Goal: Information Seeking & Learning: Learn about a topic

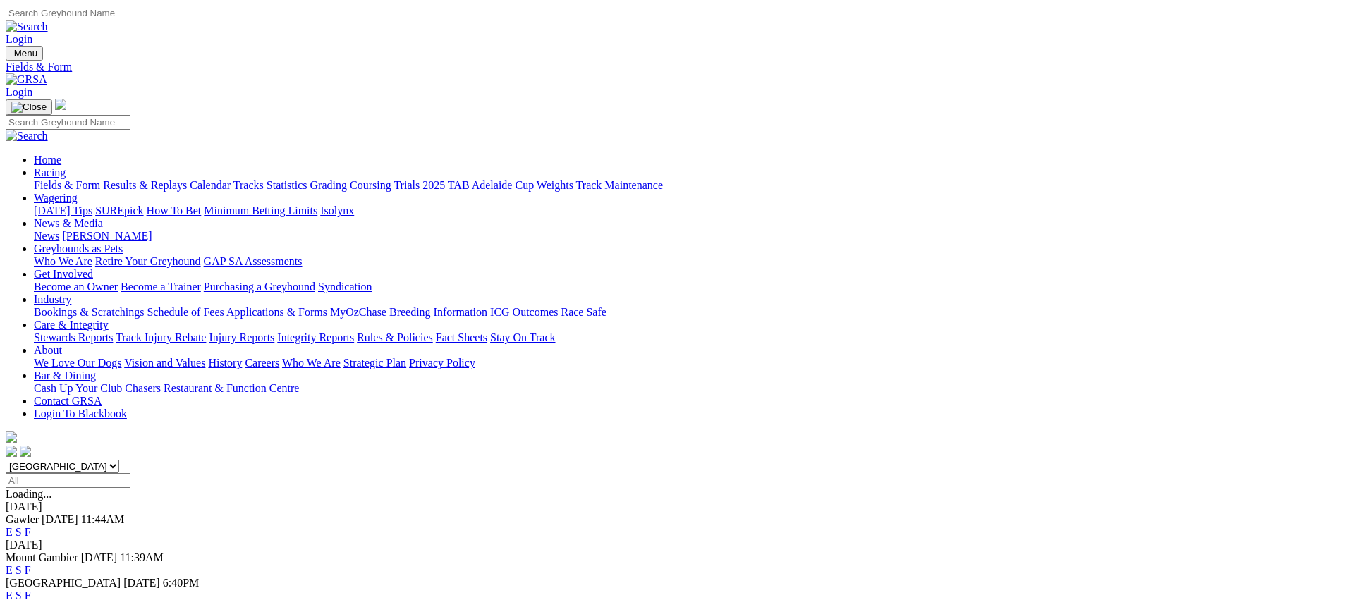
click at [100, 179] on link "Fields & Form" at bounding box center [67, 185] width 66 height 12
click at [119, 460] on select "South Australia New South Wales Northern Territory Queensland Tasmania Victoria…" at bounding box center [63, 466] width 114 height 13
select select "[GEOGRAPHIC_DATA]"
click at [31, 552] on link "F" at bounding box center [28, 558] width 6 height 12
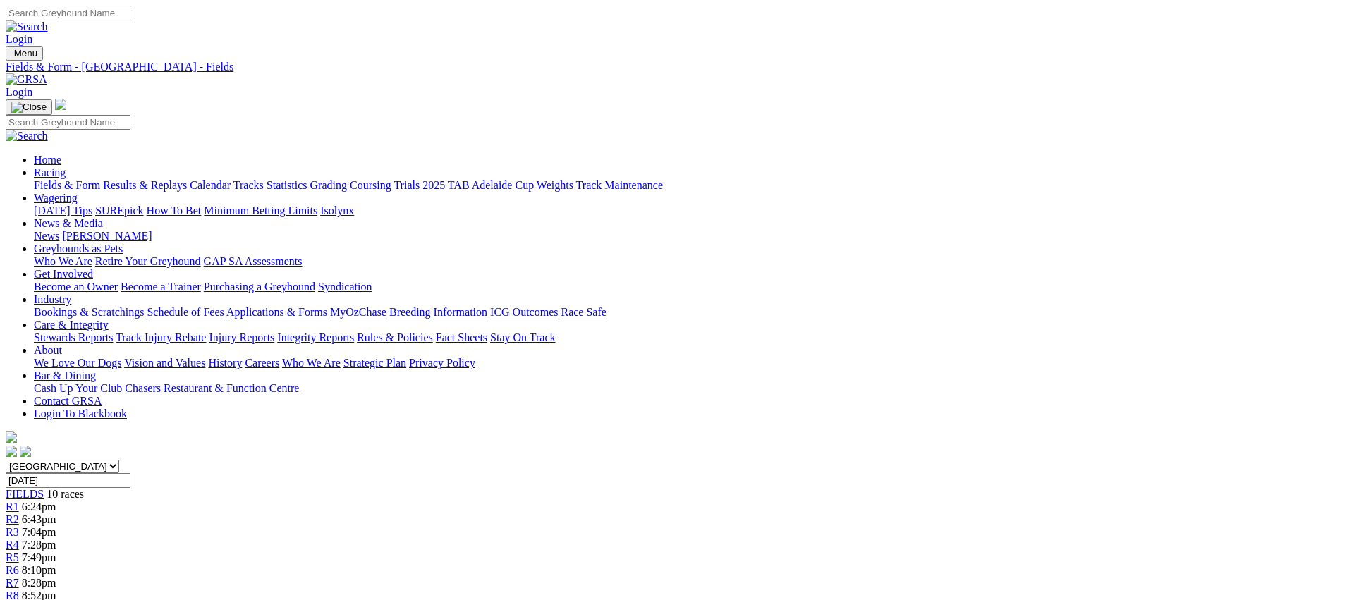
click at [100, 179] on link "Fields & Form" at bounding box center [67, 185] width 66 height 12
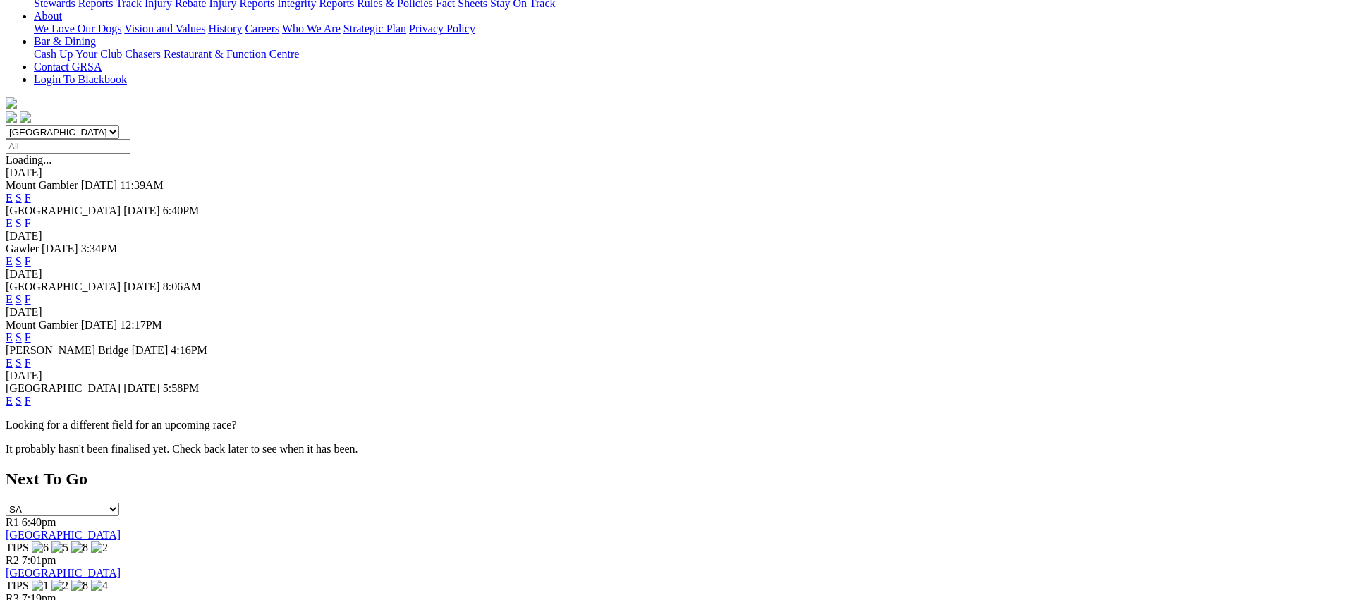
scroll to position [336, 0]
click at [31, 394] on link "F" at bounding box center [28, 400] width 6 height 12
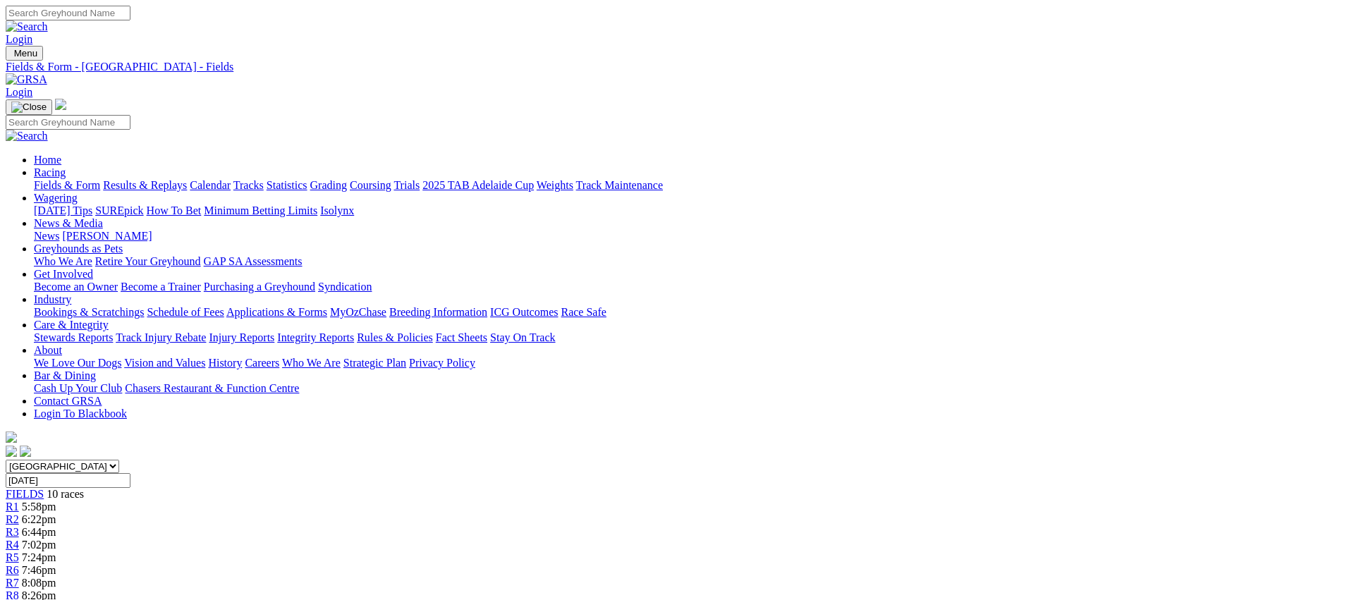
click at [100, 179] on link "Fields & Form" at bounding box center [67, 185] width 66 height 12
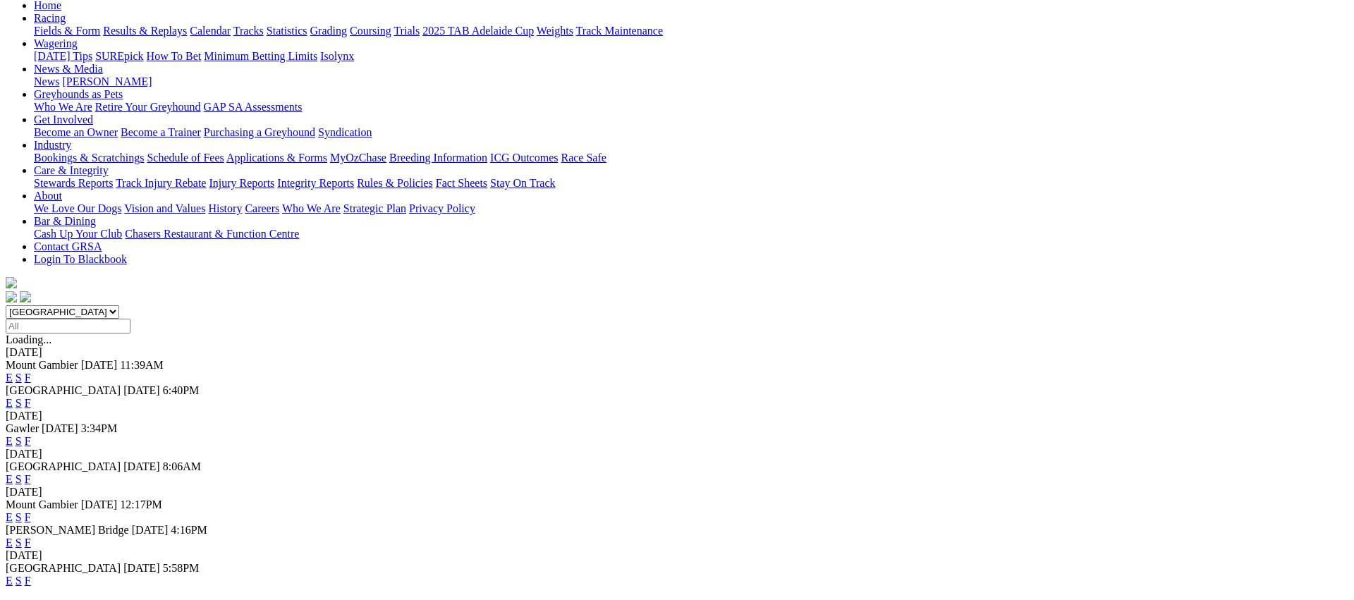
scroll to position [173, 0]
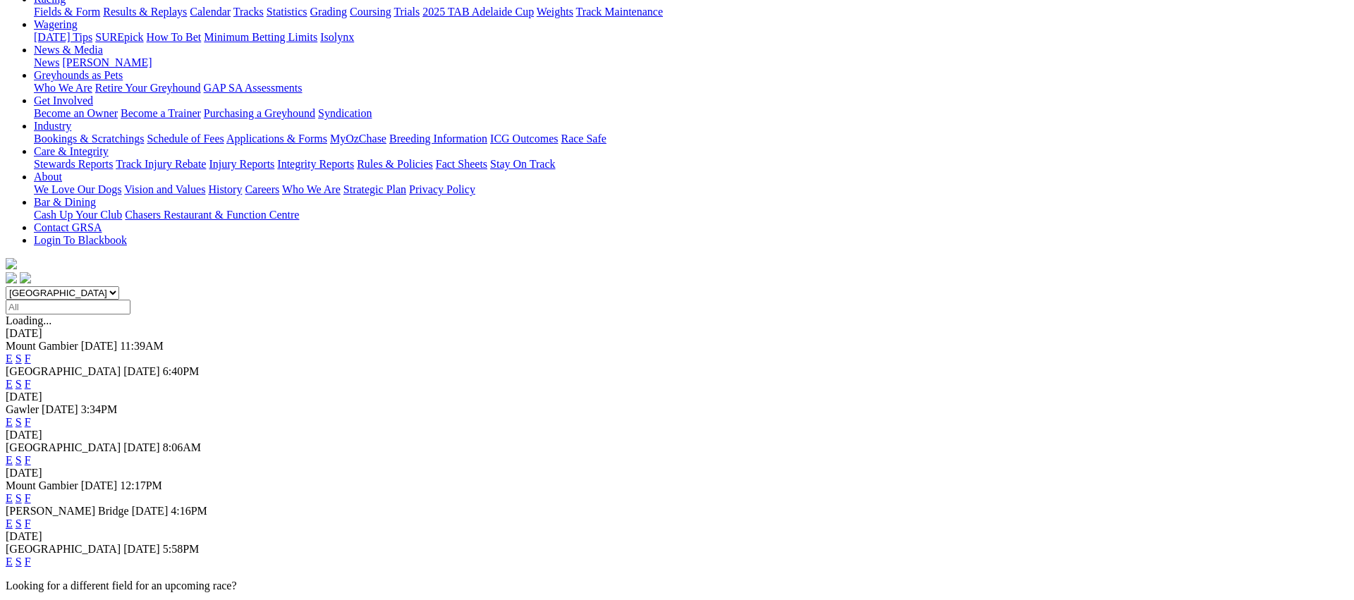
click at [13, 416] on link "E" at bounding box center [9, 422] width 7 height 12
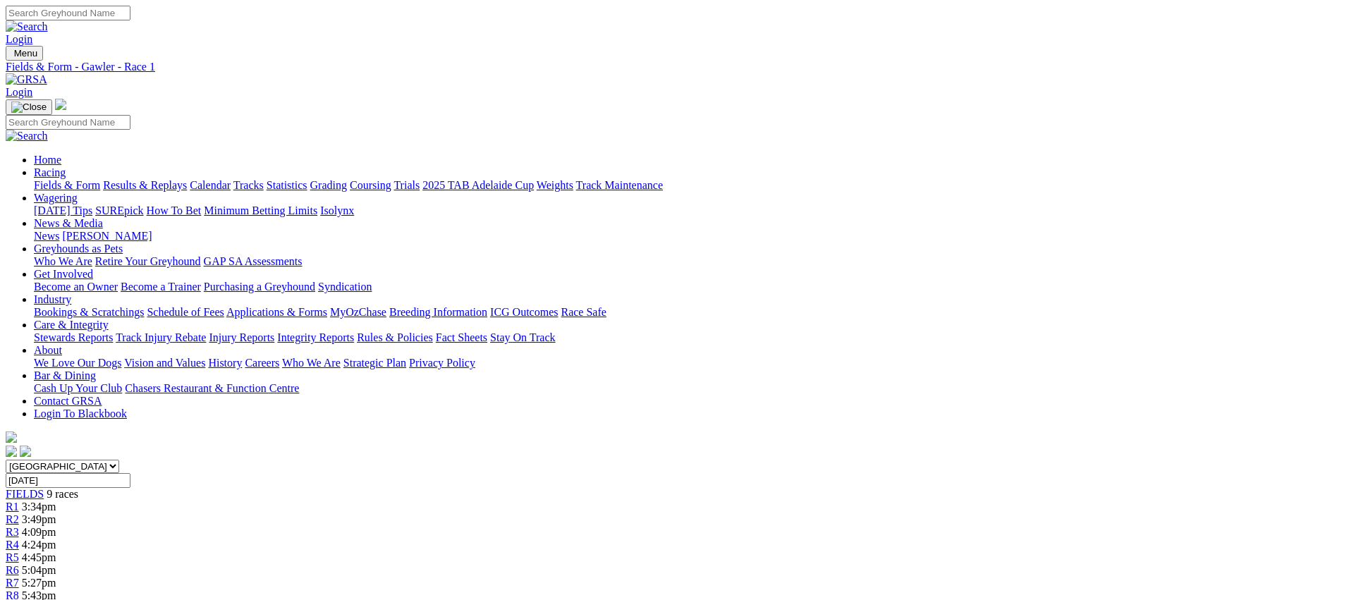
click at [100, 179] on link "Fields & Form" at bounding box center [67, 185] width 66 height 12
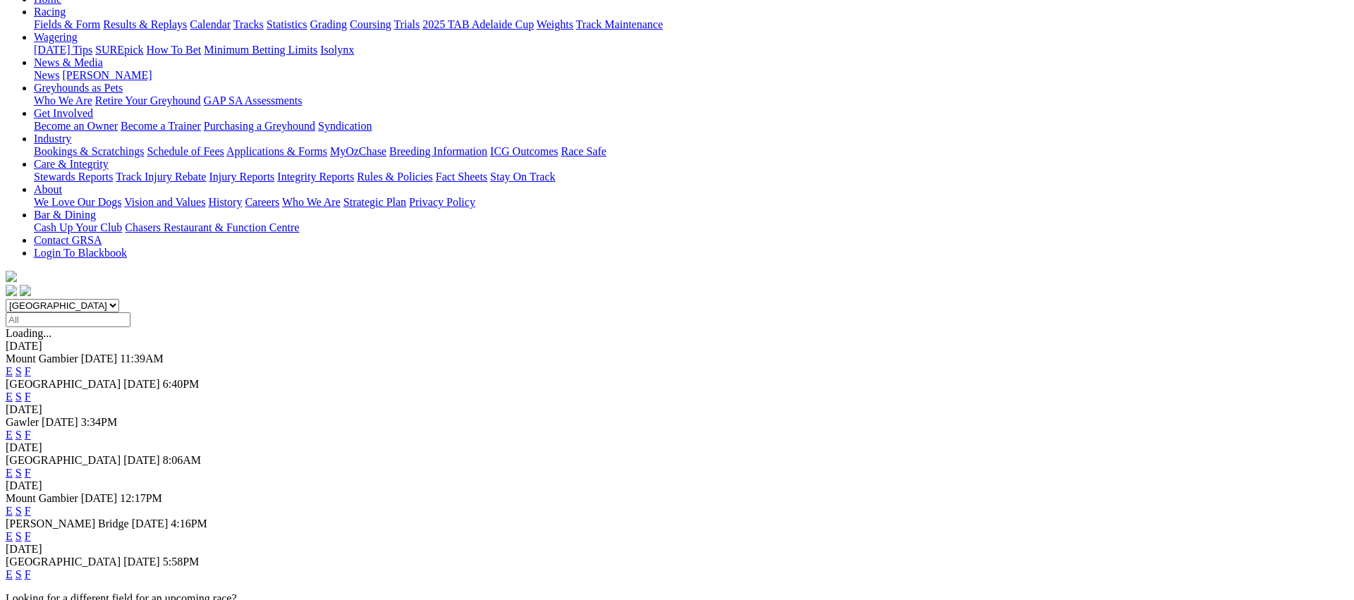
scroll to position [163, 0]
click at [13, 465] on link "E" at bounding box center [9, 471] width 7 height 12
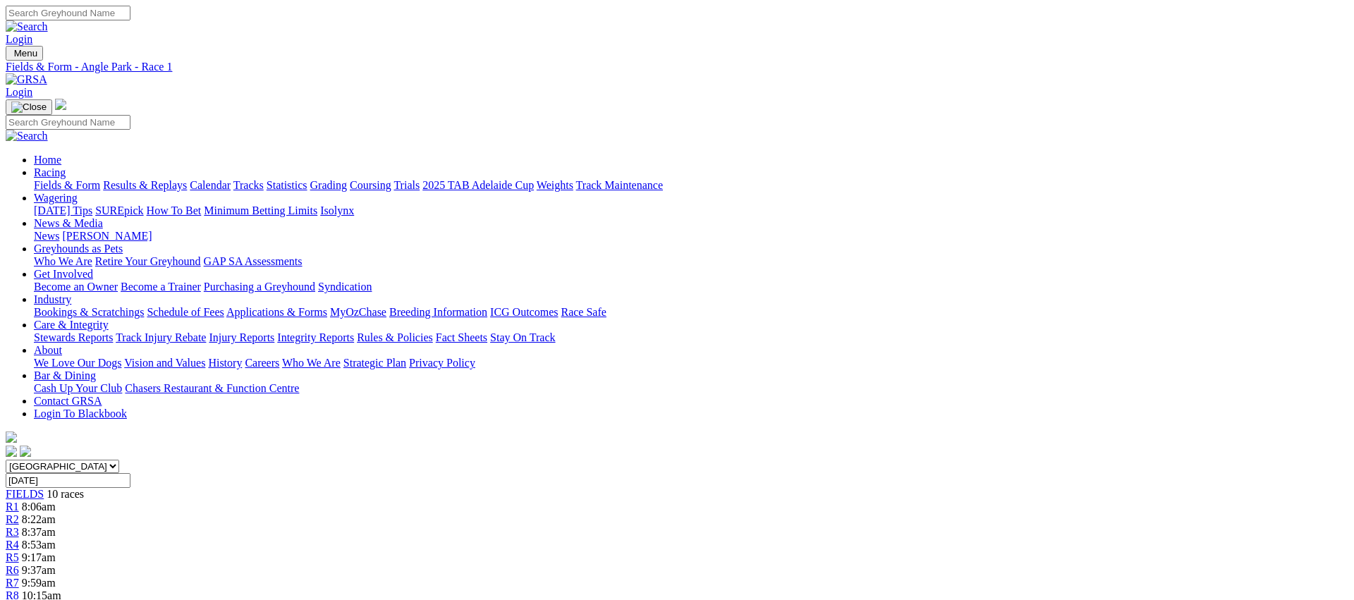
click at [100, 179] on link "Fields & Form" at bounding box center [67, 185] width 66 height 12
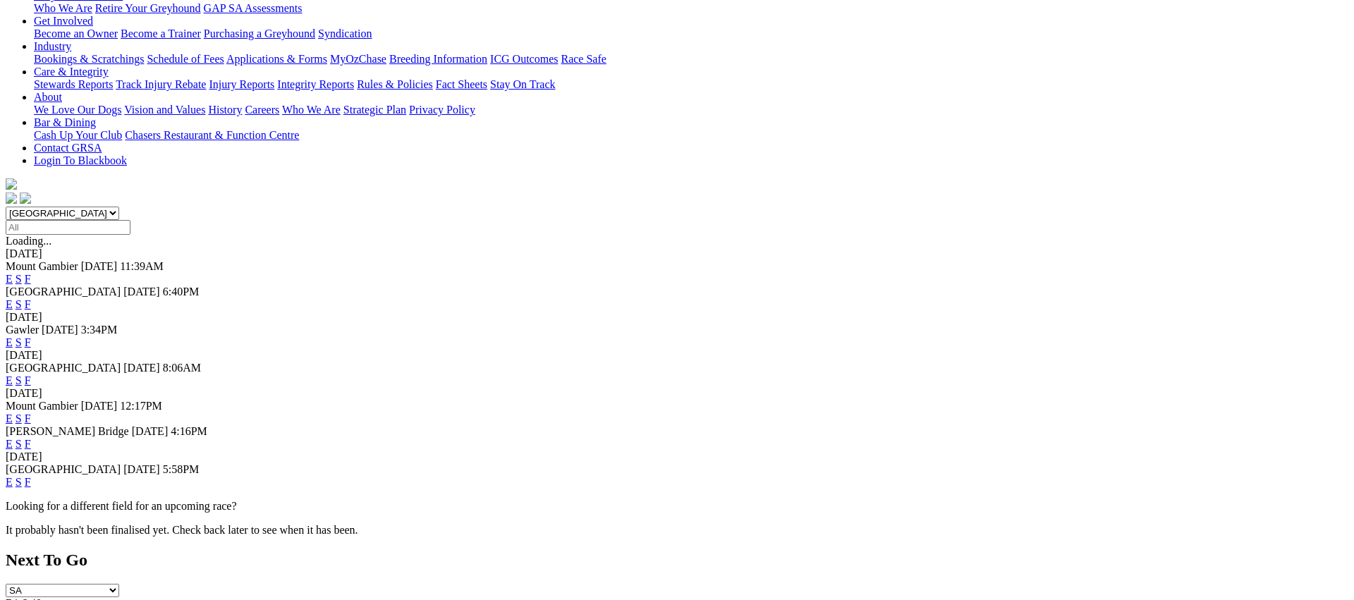
scroll to position [251, 0]
click at [13, 440] on link "E" at bounding box center [9, 446] width 7 height 12
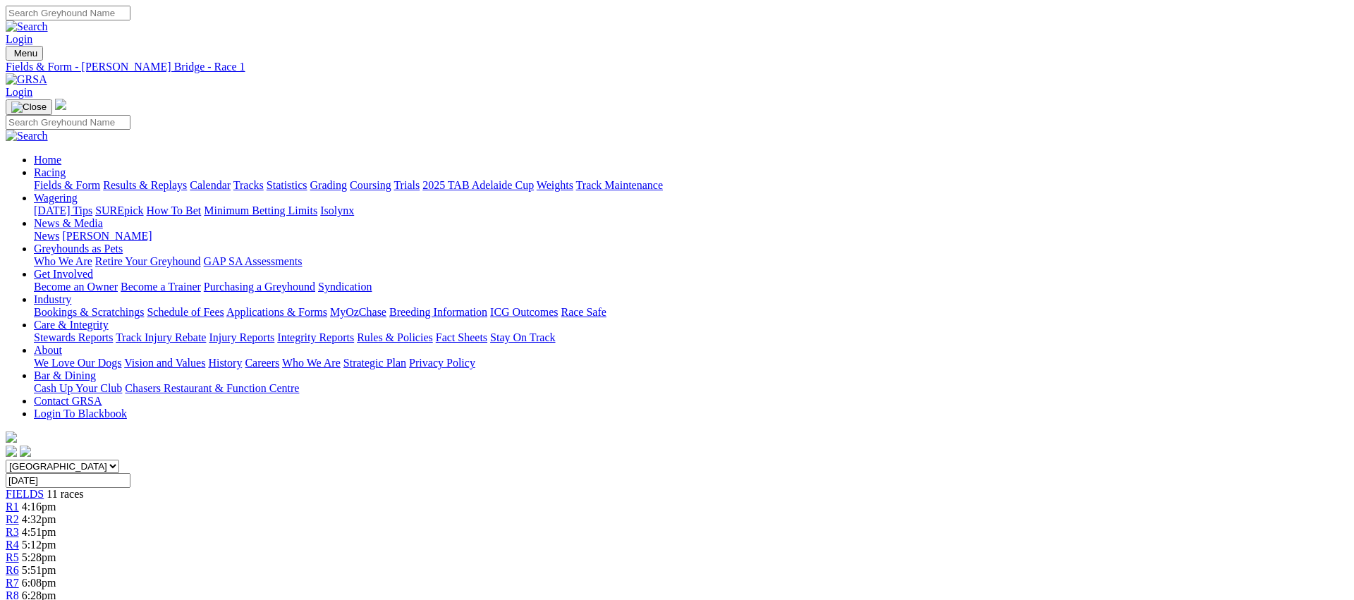
click at [187, 179] on link "Results & Replays" at bounding box center [145, 185] width 84 height 12
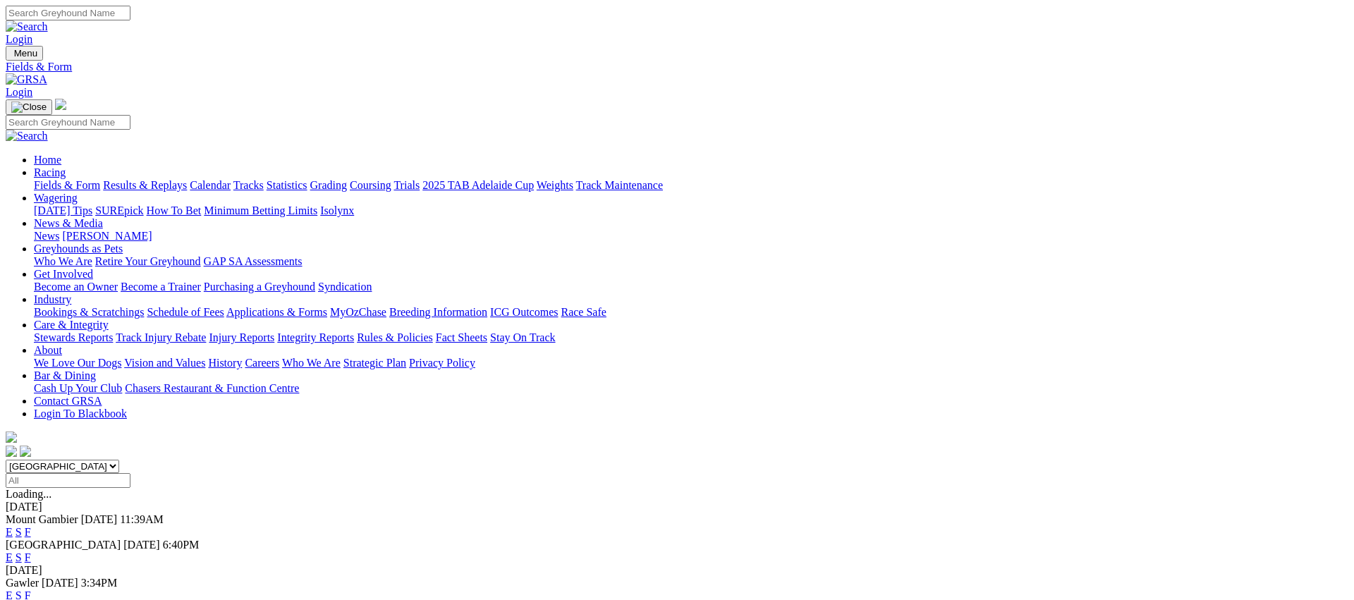
click at [100, 179] on link "Fields & Form" at bounding box center [67, 185] width 66 height 12
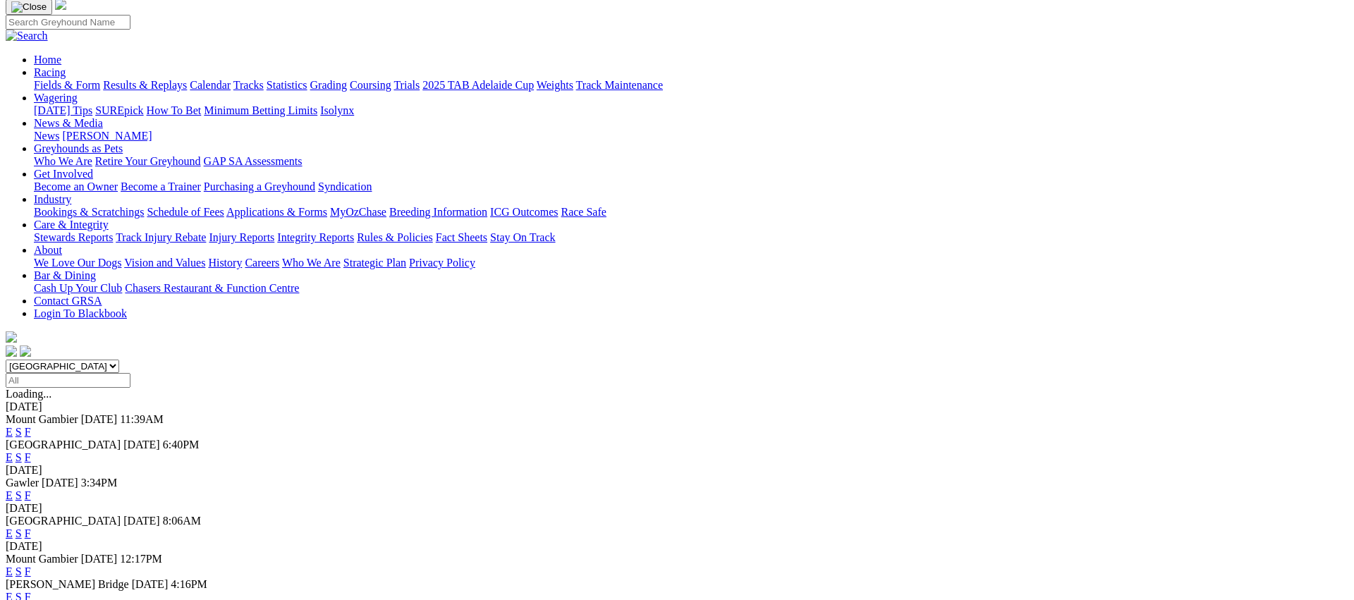
scroll to position [102, 0]
click at [13, 488] on link "E" at bounding box center [9, 494] width 7 height 12
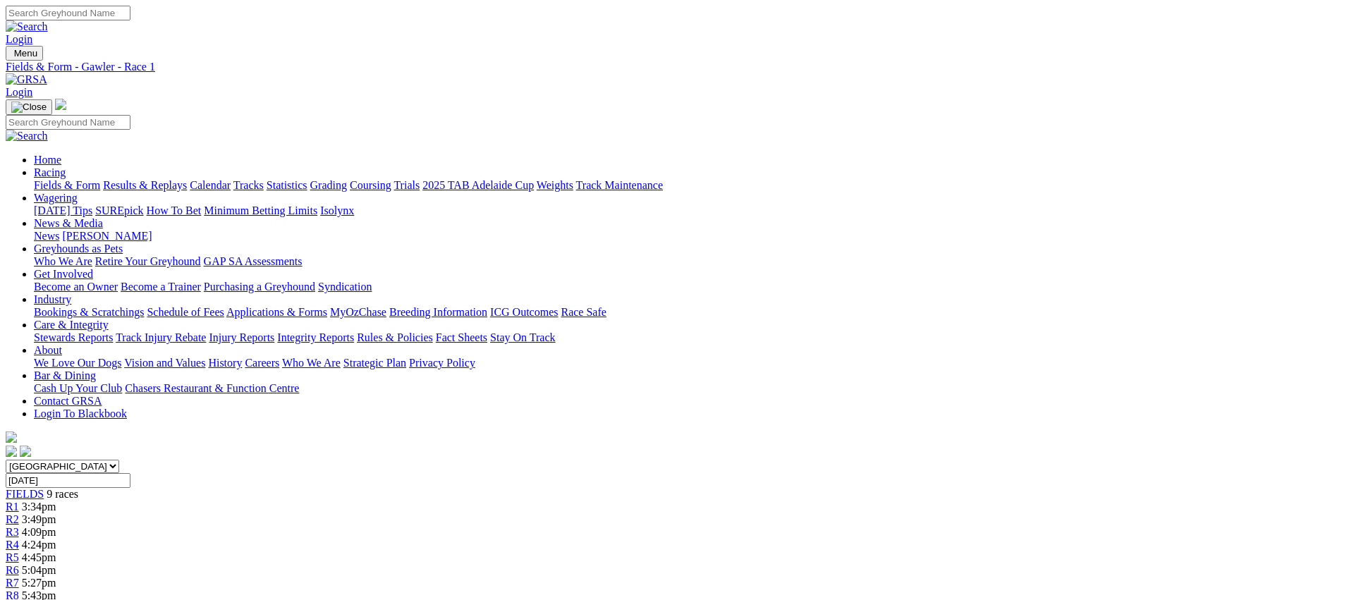
click at [19, 513] on link "R2" at bounding box center [12, 519] width 13 height 12
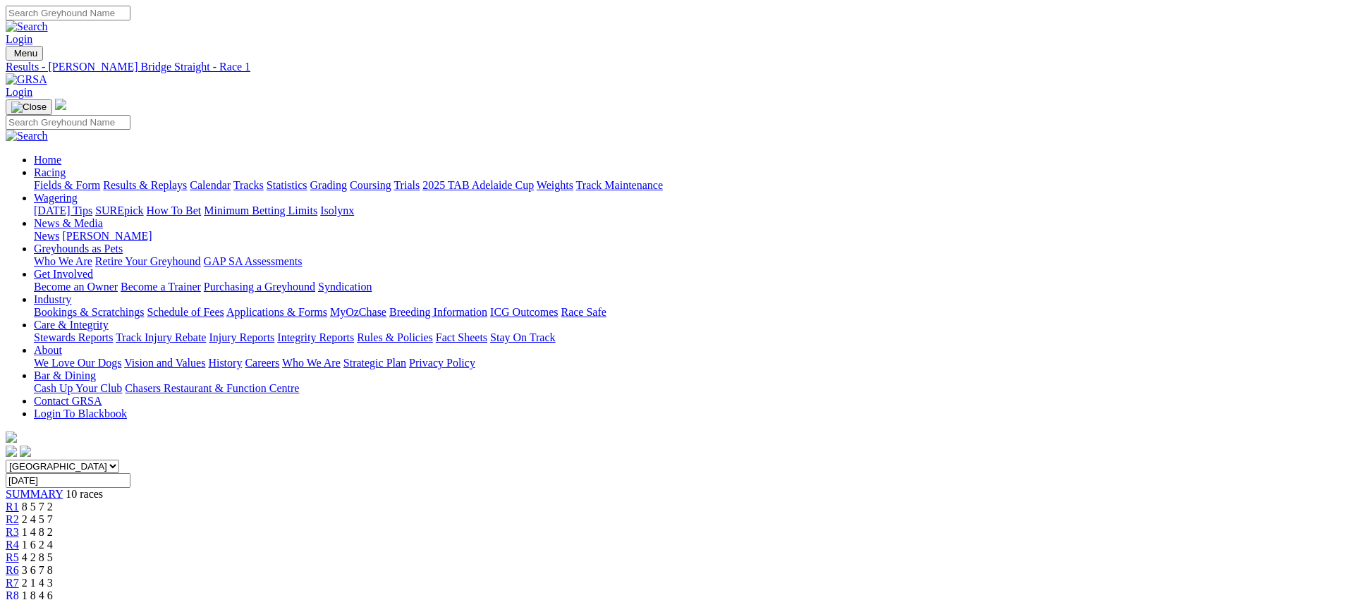
click at [53, 513] on span "2 4 5 7" at bounding box center [37, 519] width 31 height 12
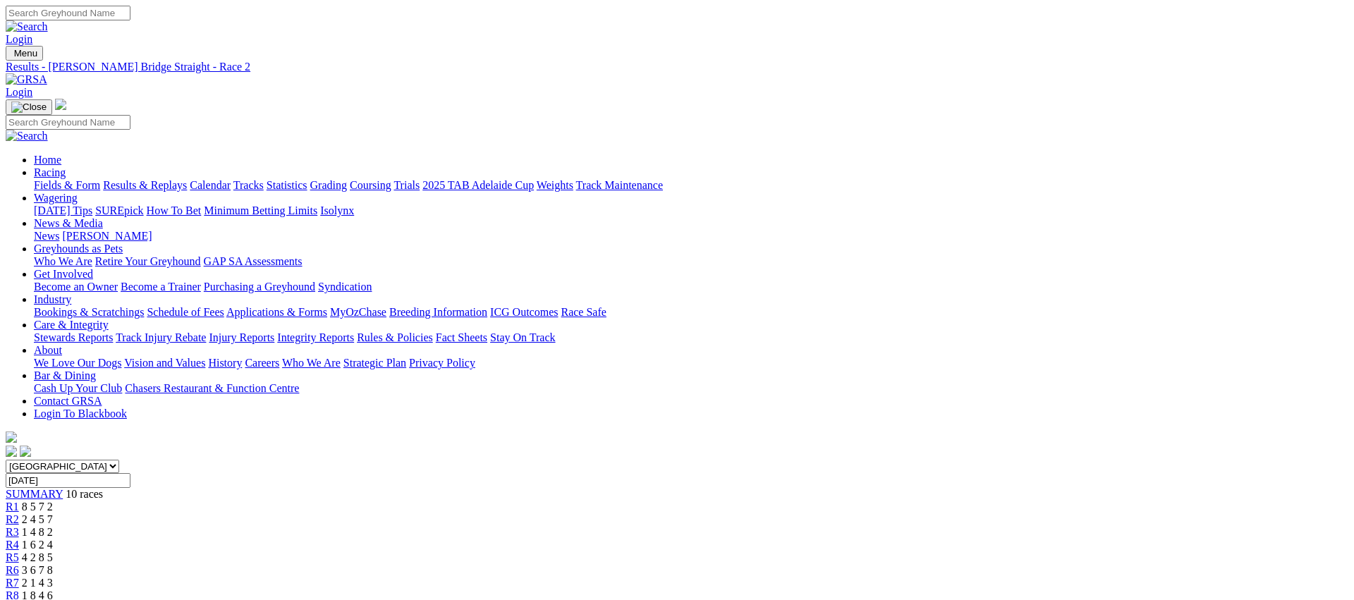
click at [19, 526] on link "R3" at bounding box center [12, 532] width 13 height 12
click at [53, 539] on span "1 6 2 4" at bounding box center [37, 545] width 31 height 12
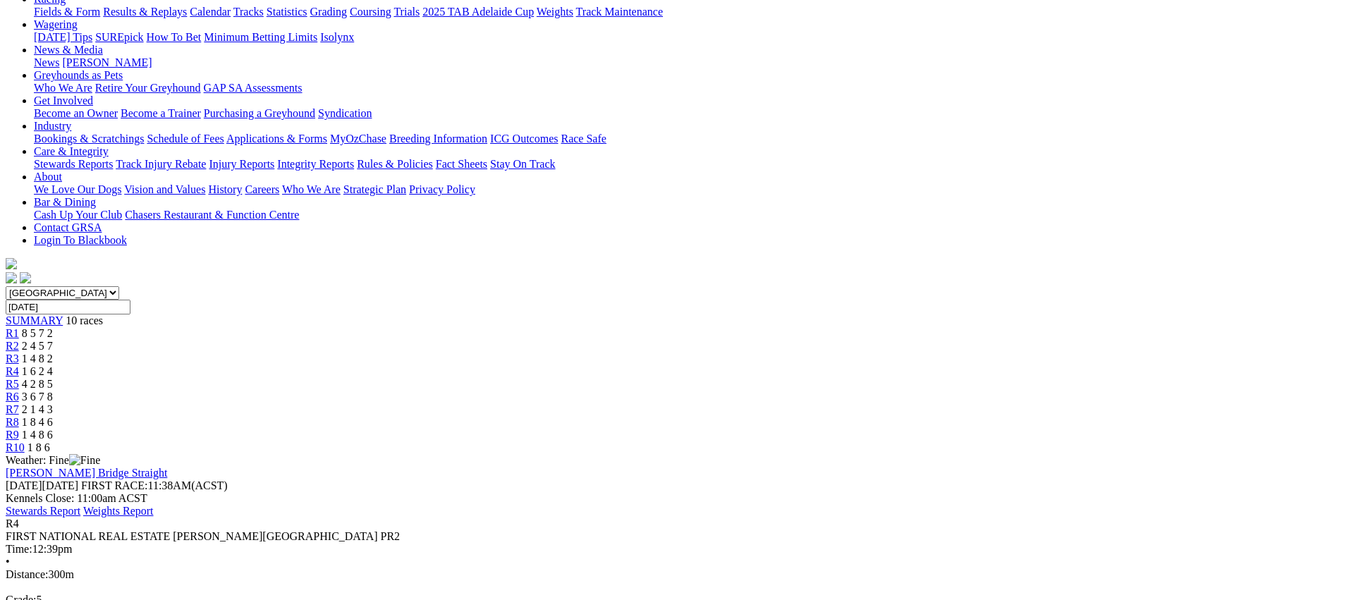
scroll to position [179, 0]
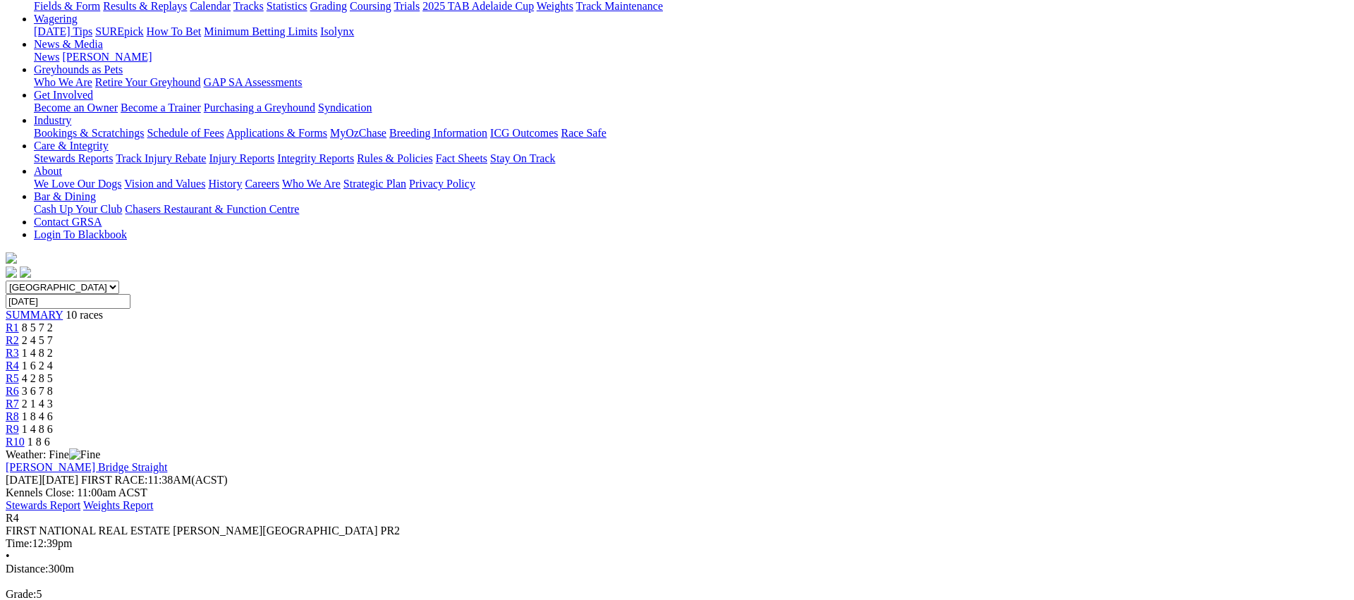
click at [690, 372] on div "R5 4 2 8 5" at bounding box center [677, 378] width 1343 height 13
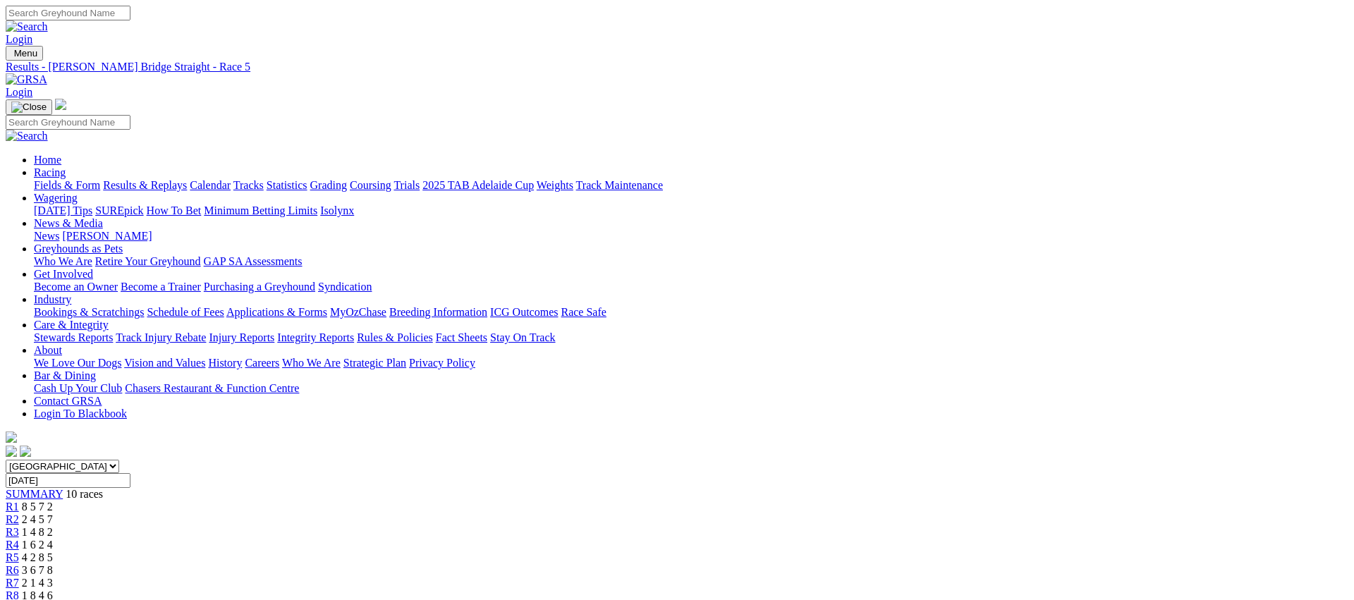
click at [774, 564] on div "R6 3 6 7 8" at bounding box center [677, 570] width 1343 height 13
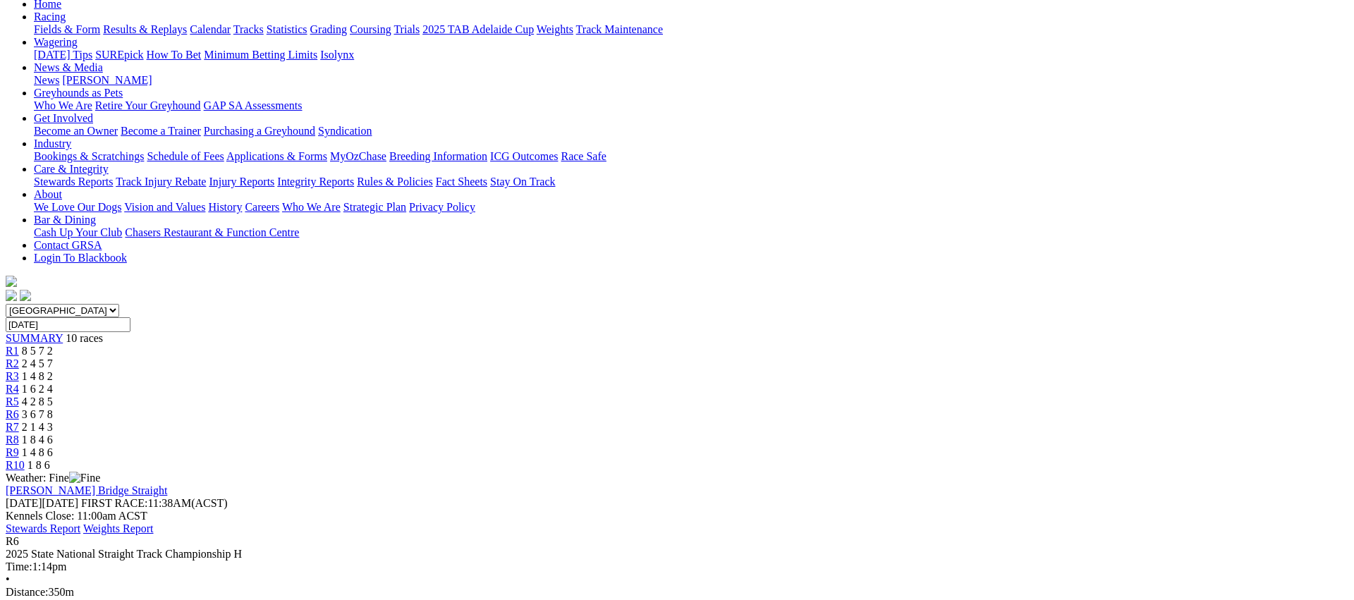
scroll to position [157, 0]
click at [848, 420] on div "R7 2 1 4 3" at bounding box center [677, 426] width 1343 height 13
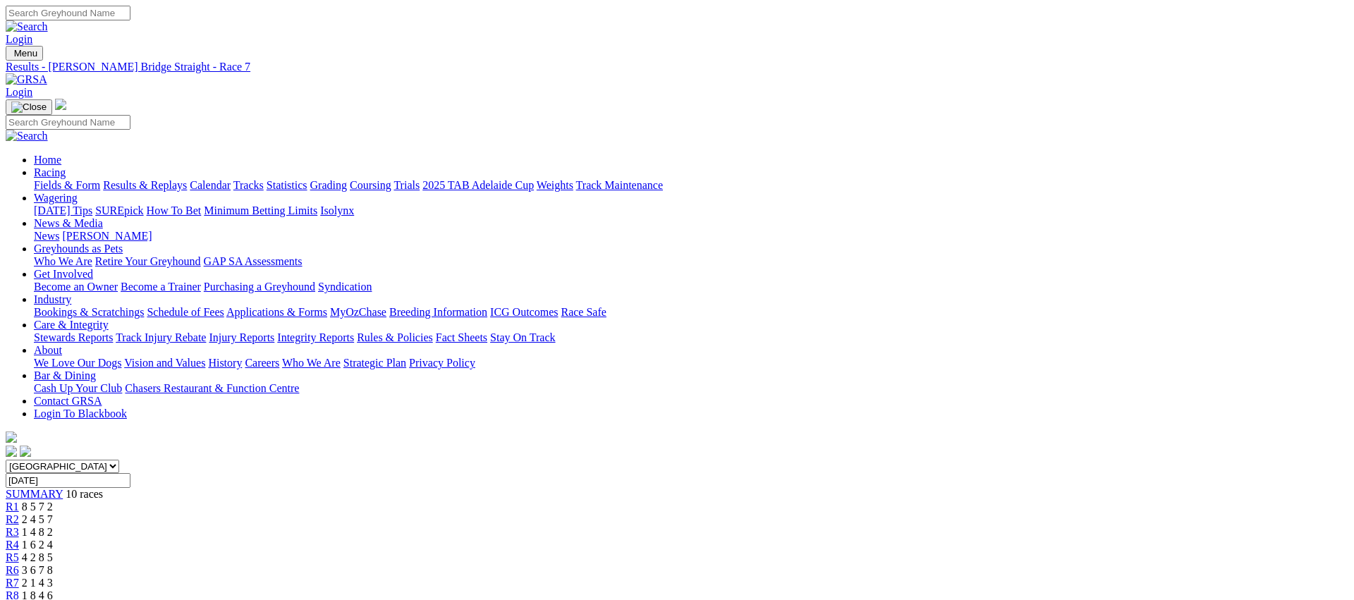
click at [19, 590] on span "R8" at bounding box center [12, 596] width 13 height 12
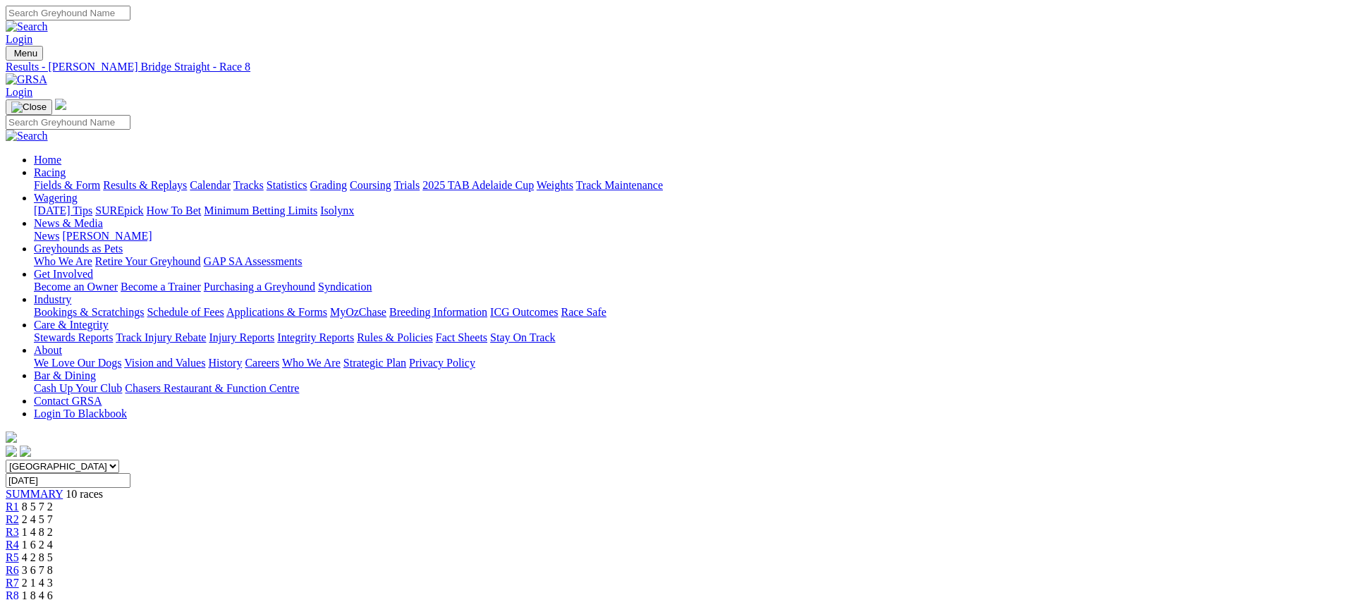
click at [19, 599] on span "R9" at bounding box center [12, 608] width 13 height 12
drag, startPoint x: 837, startPoint y: 41, endPoint x: 854, endPoint y: 44, distance: 17.2
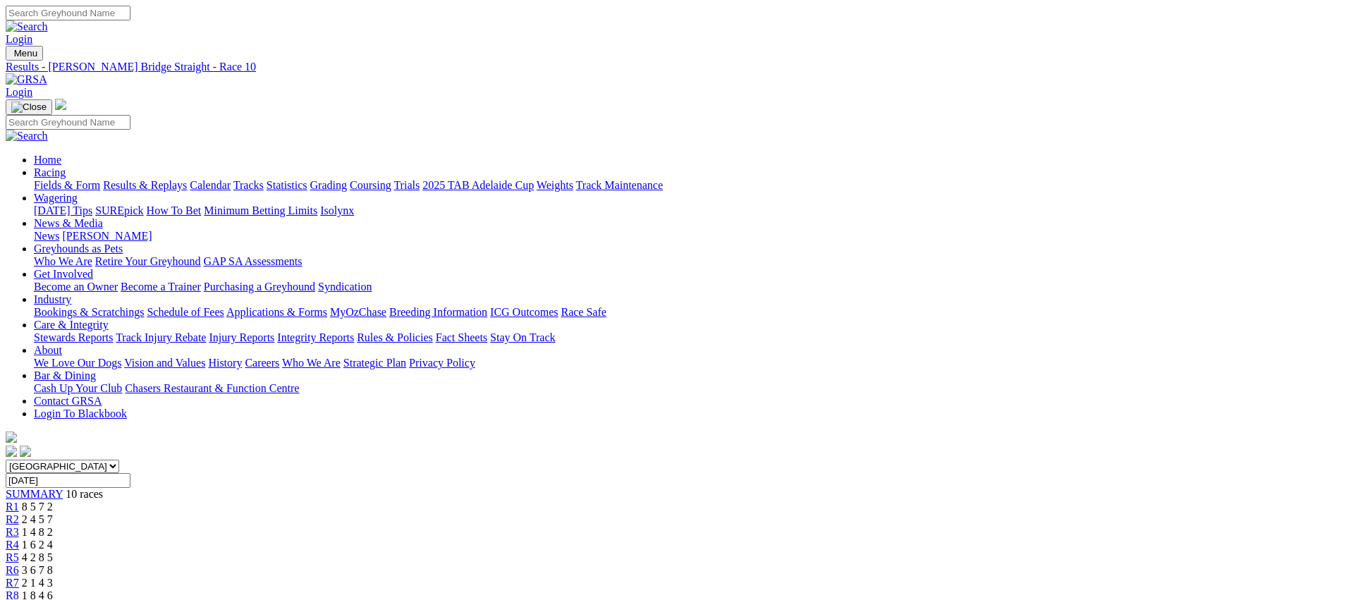
click at [100, 179] on link "Fields & Form" at bounding box center [67, 185] width 66 height 12
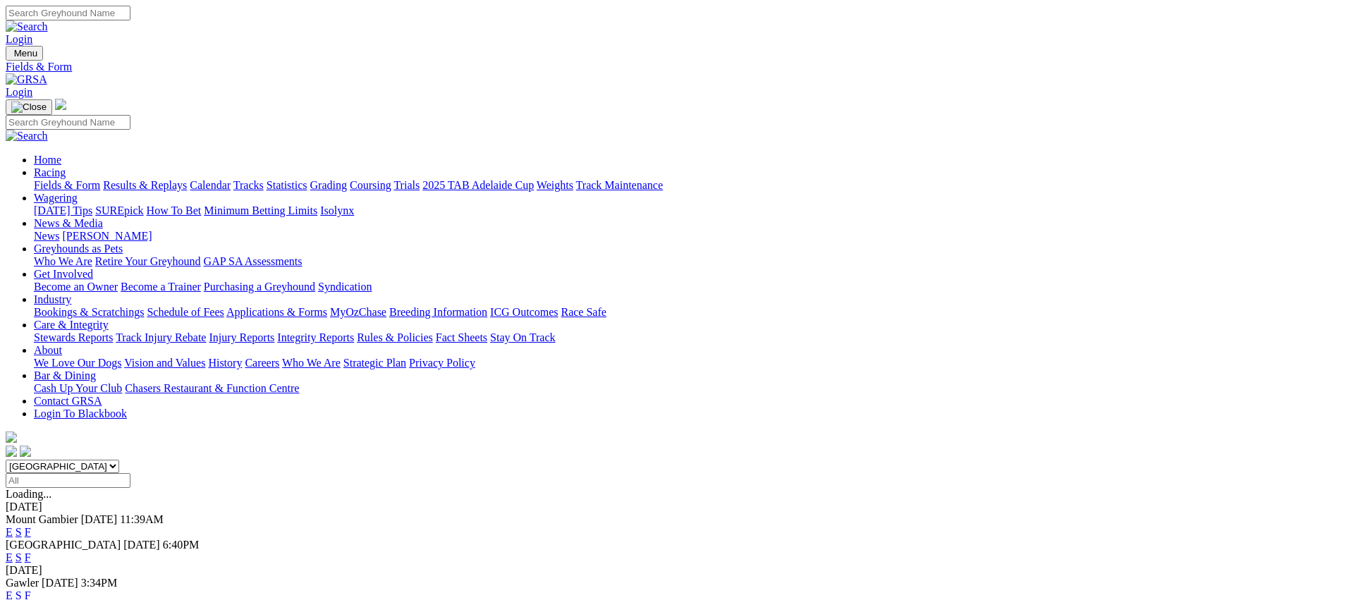
click at [187, 179] on link "Results & Replays" at bounding box center [145, 185] width 84 height 12
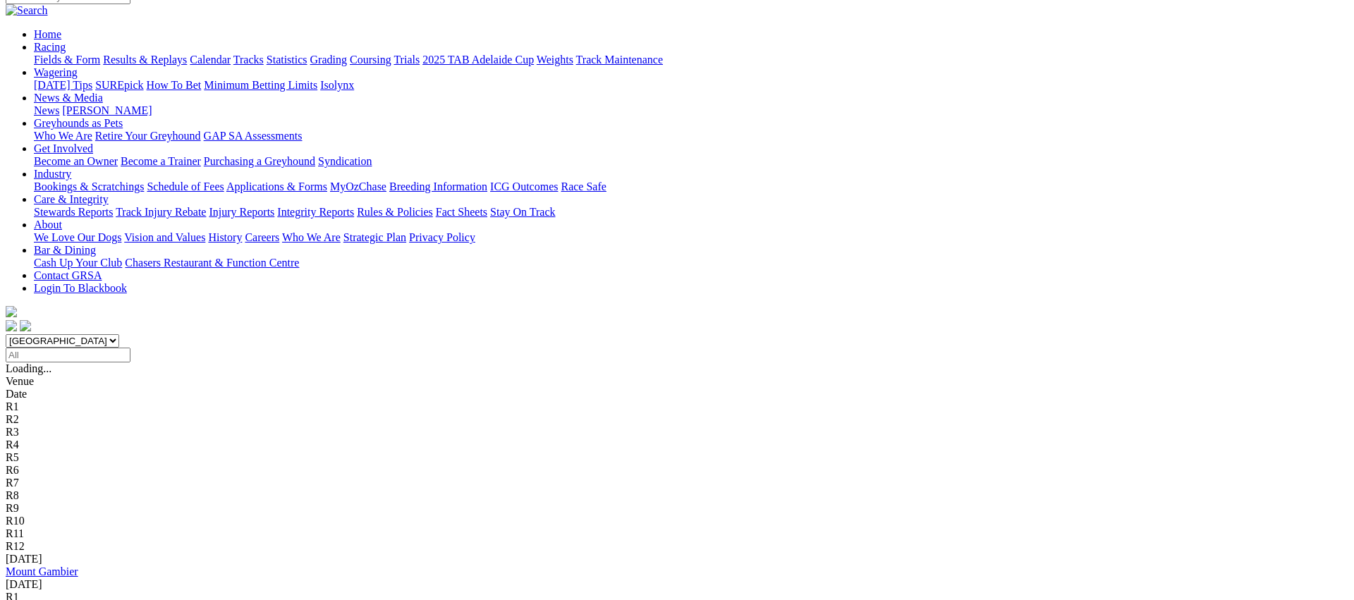
scroll to position [127, 0]
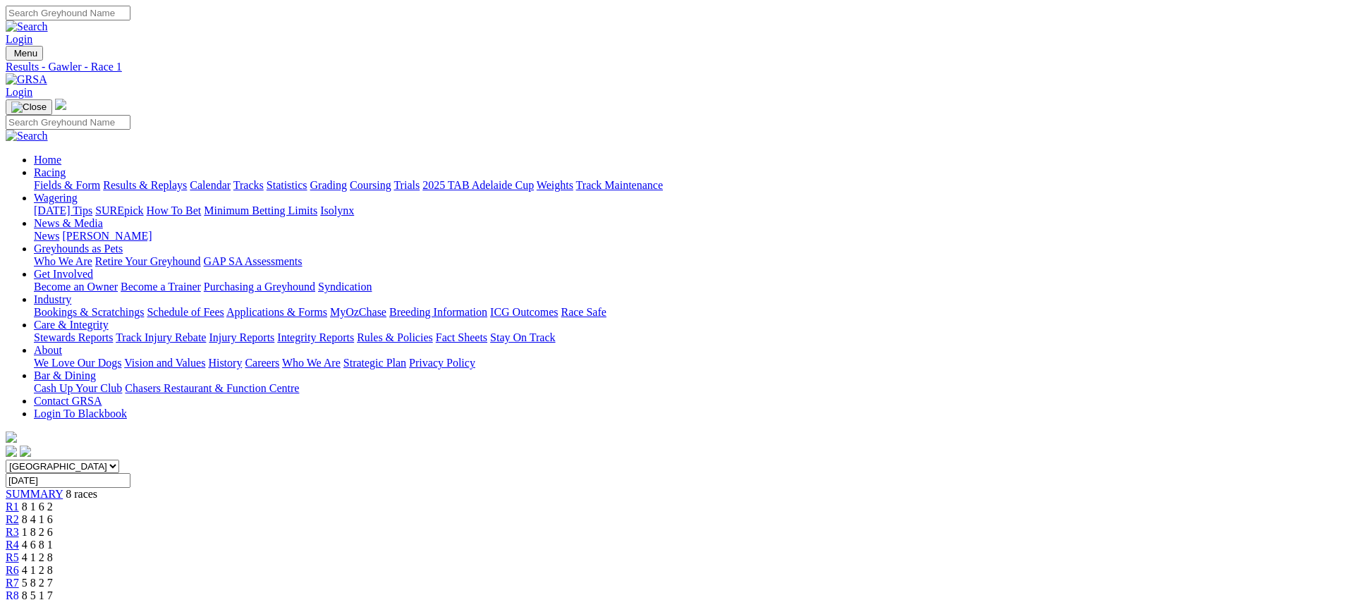
click at [19, 513] on span "R2" at bounding box center [12, 519] width 13 height 12
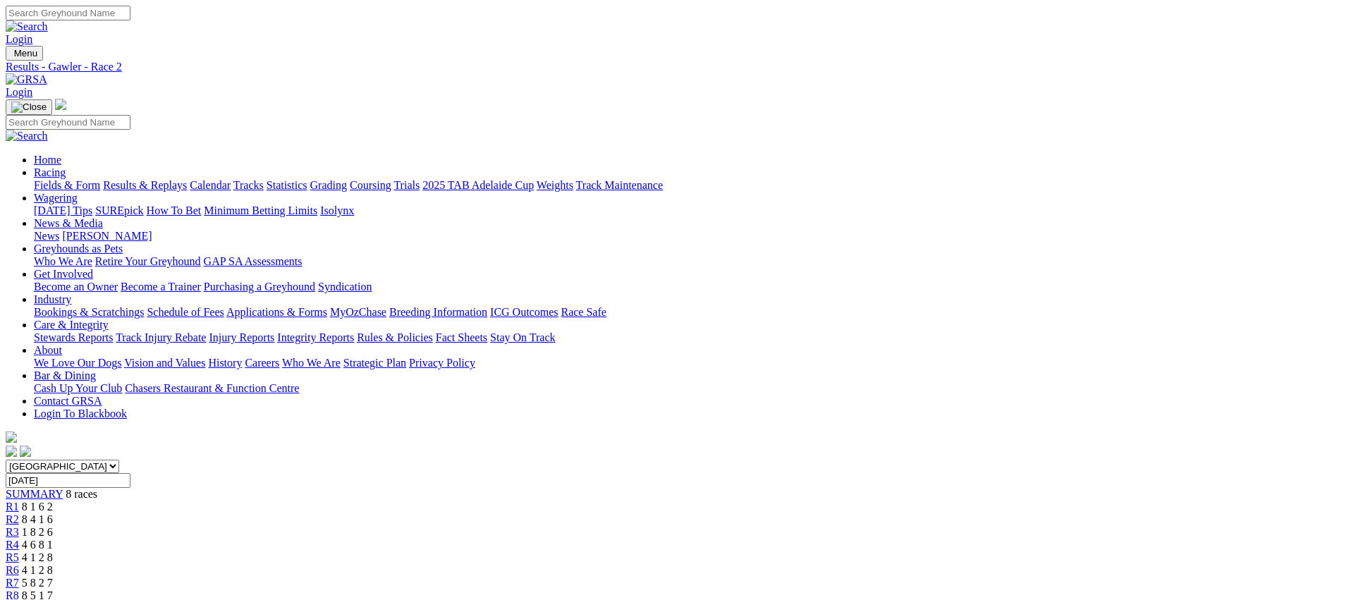
click at [19, 564] on span "R6" at bounding box center [12, 570] width 13 height 12
click at [187, 179] on link "Results & Replays" at bounding box center [145, 185] width 84 height 12
click at [100, 179] on link "Fields & Form" at bounding box center [67, 185] width 66 height 12
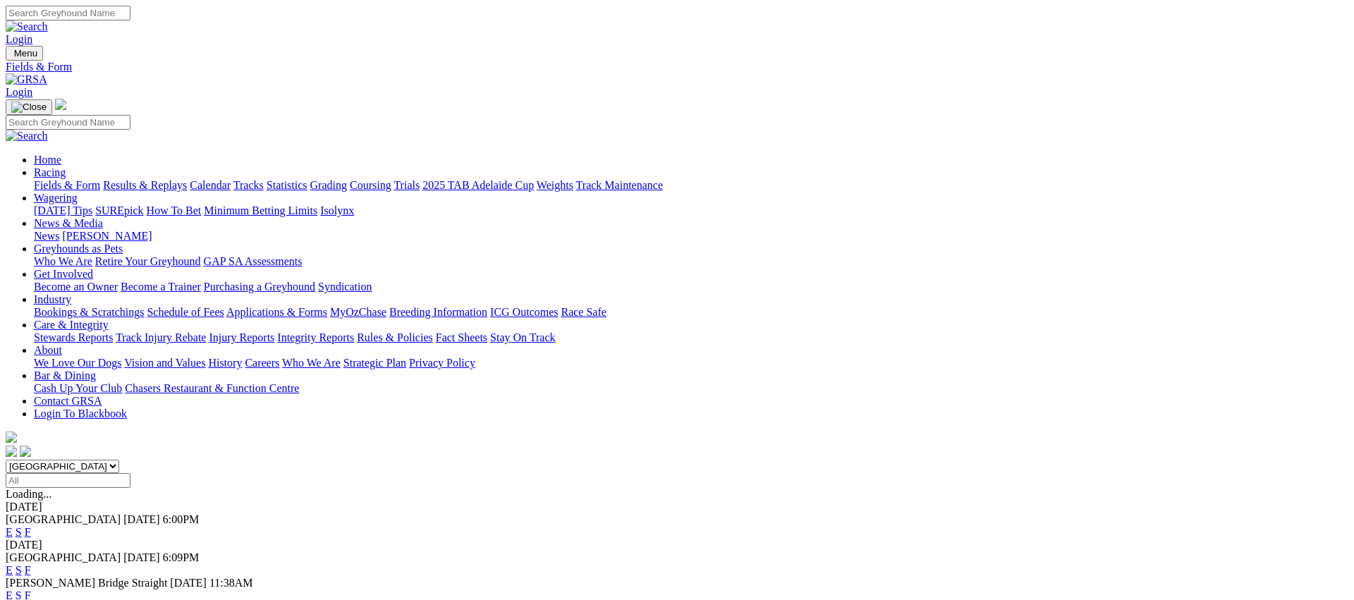
click at [100, 179] on link "Fields & Form" at bounding box center [67, 185] width 66 height 12
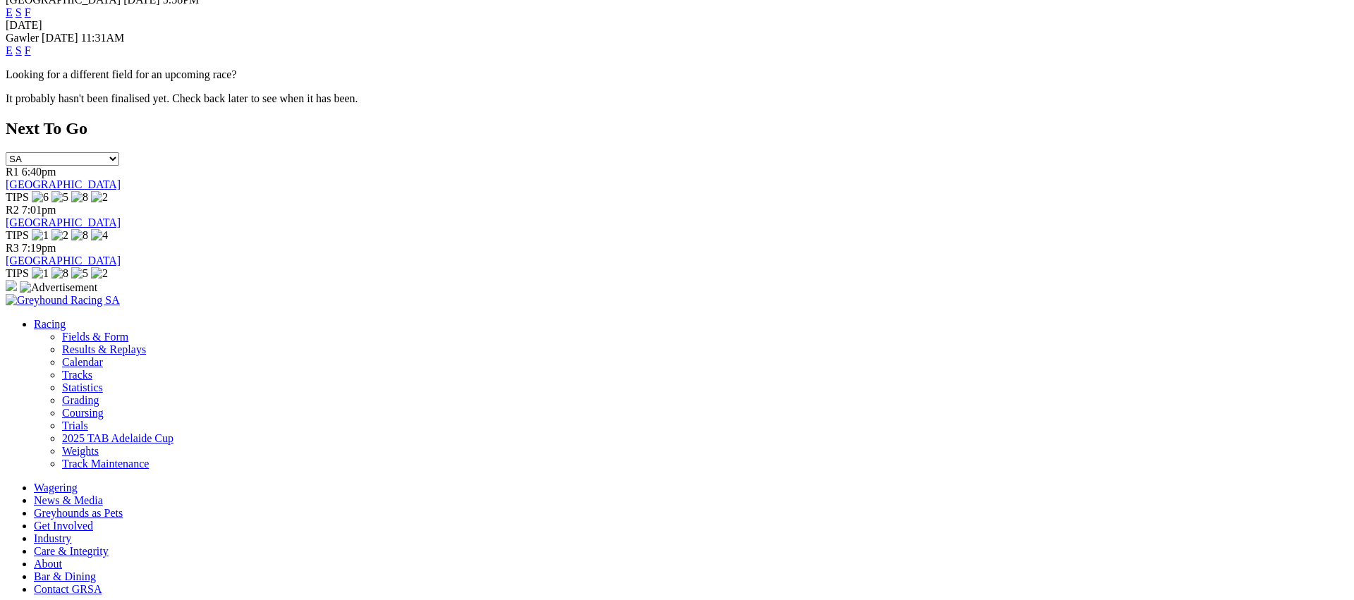
scroll to position [726, 0]
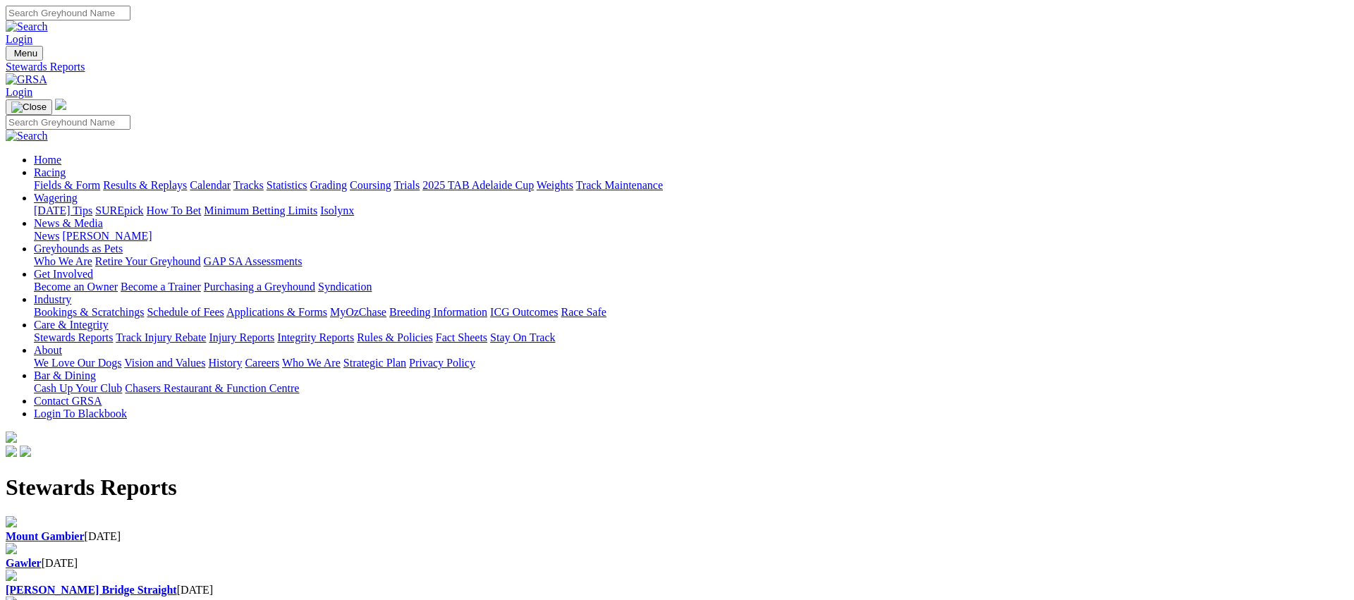
click at [42, 557] on b "Gawler" at bounding box center [24, 563] width 36 height 12
click at [177, 584] on b "[PERSON_NAME] Bridge Straight" at bounding box center [91, 590] width 171 height 12
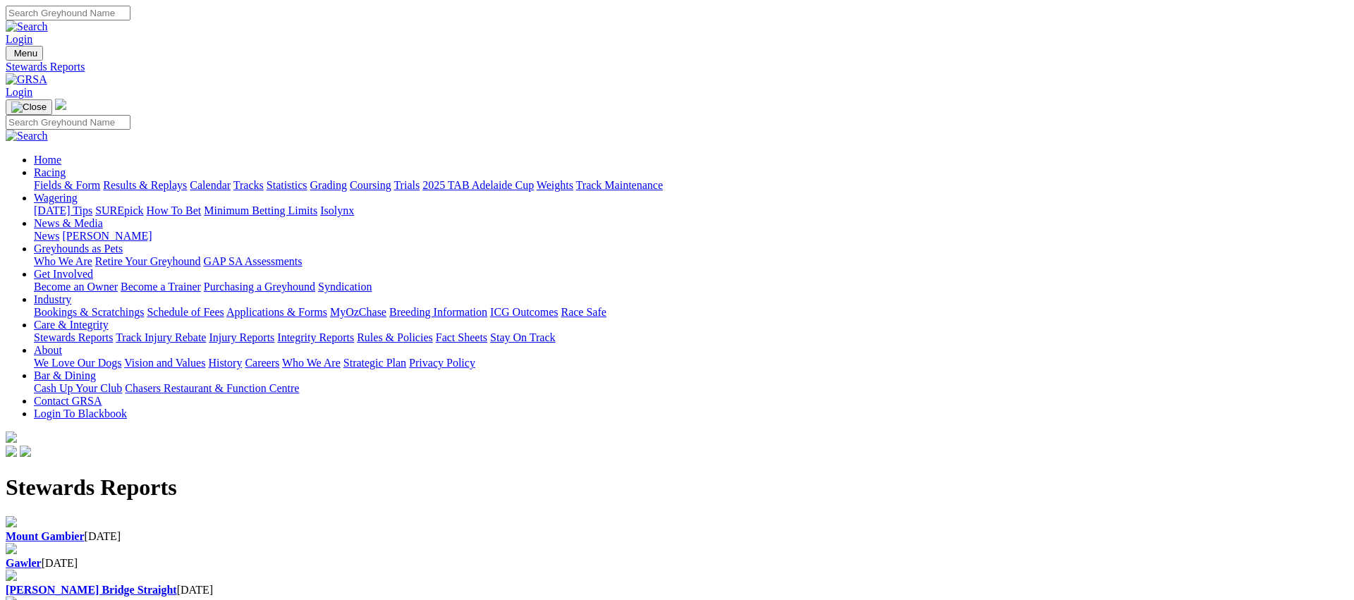
scroll to position [1, 0]
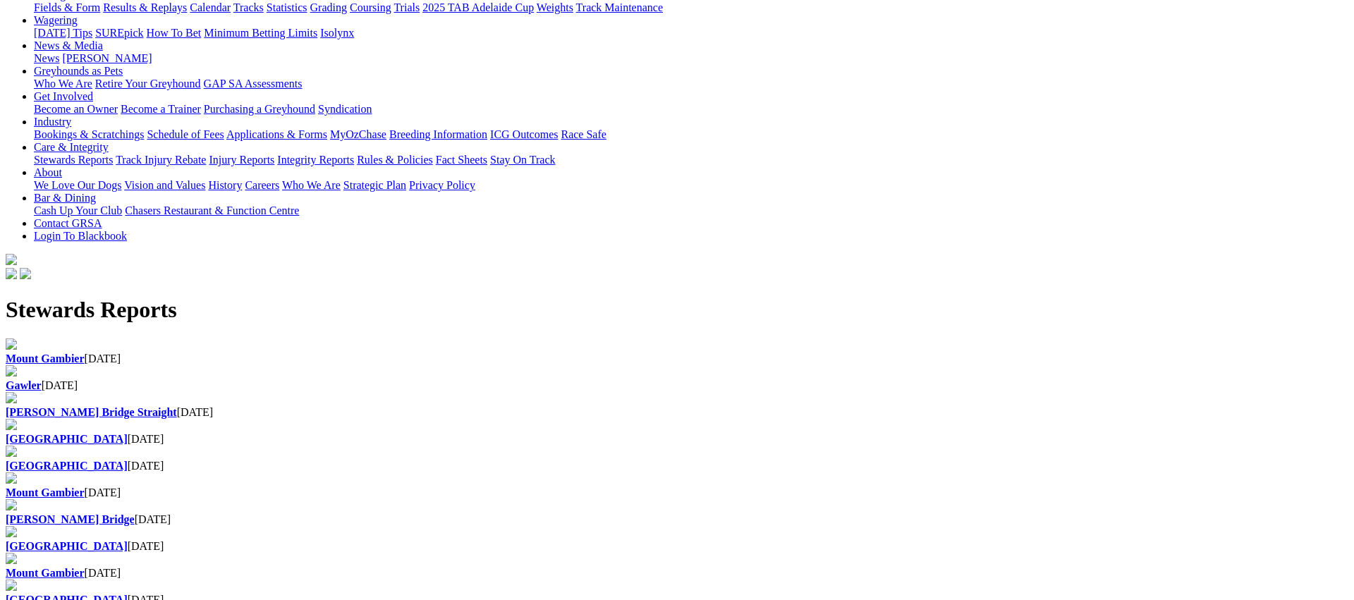
scroll to position [178, 0]
click at [128, 593] on b "[GEOGRAPHIC_DATA]" at bounding box center [67, 599] width 122 height 12
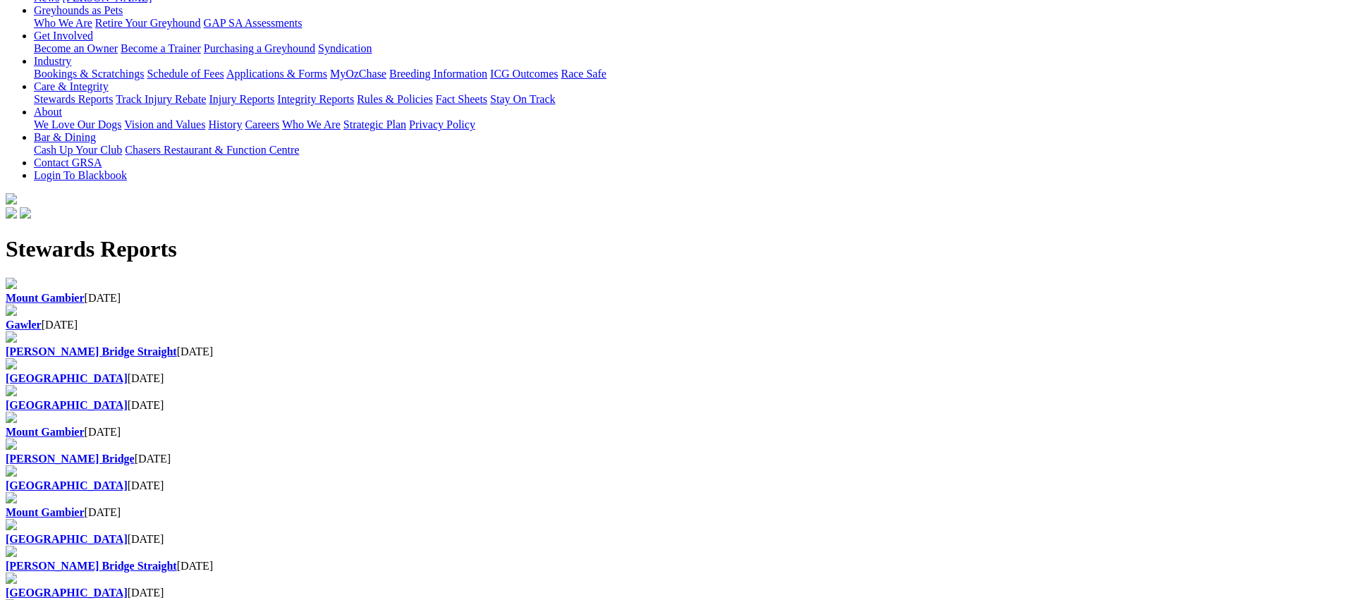
scroll to position [242, 0]
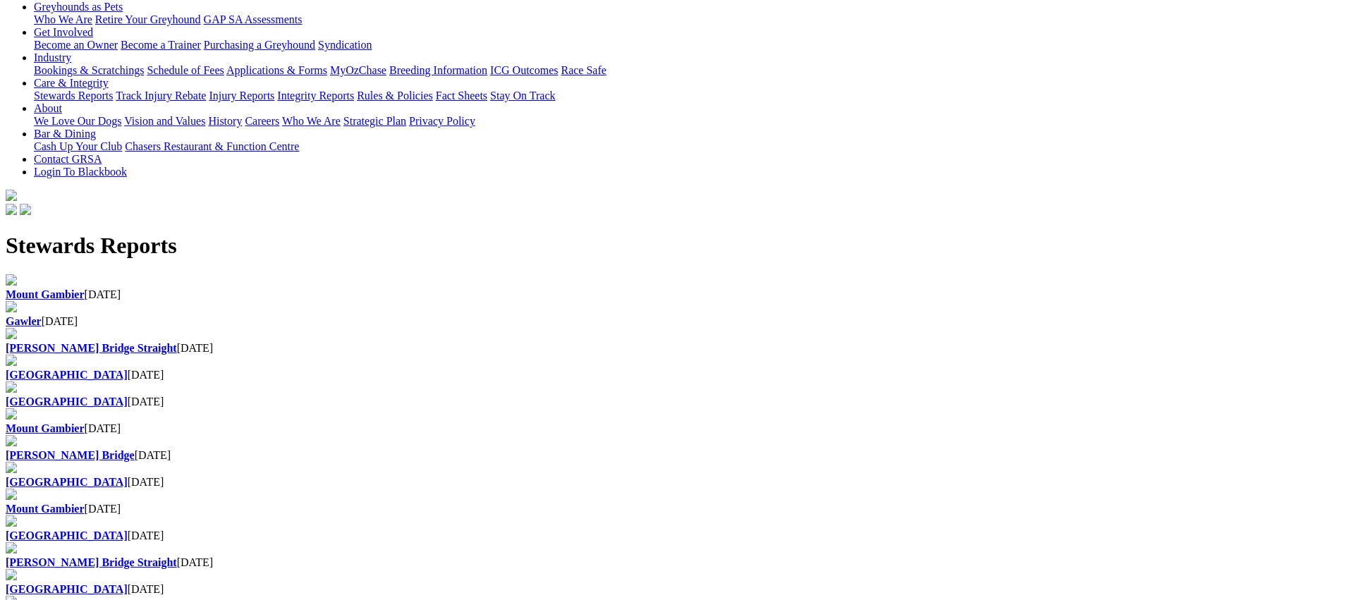
click at [684, 556] on div "Murray Bridge Straight 05 Aug 2025" at bounding box center [677, 562] width 1343 height 13
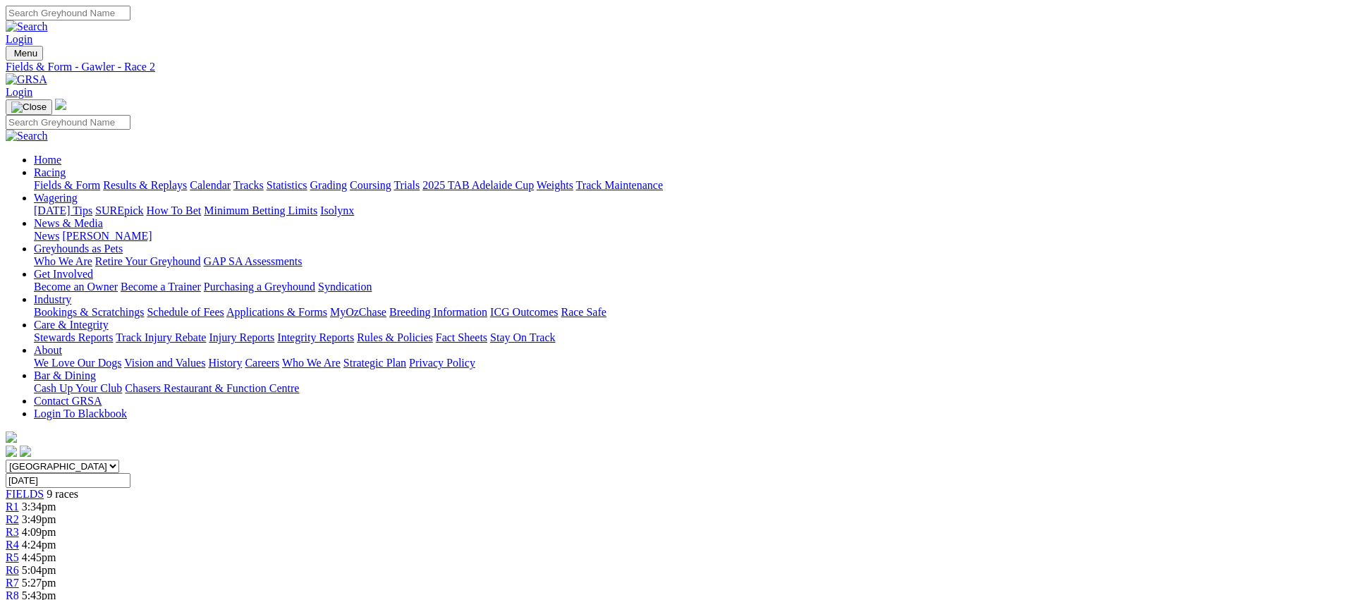
click at [56, 526] on span "4:09pm" at bounding box center [39, 532] width 35 height 12
click at [100, 179] on link "Fields & Form" at bounding box center [67, 185] width 66 height 12
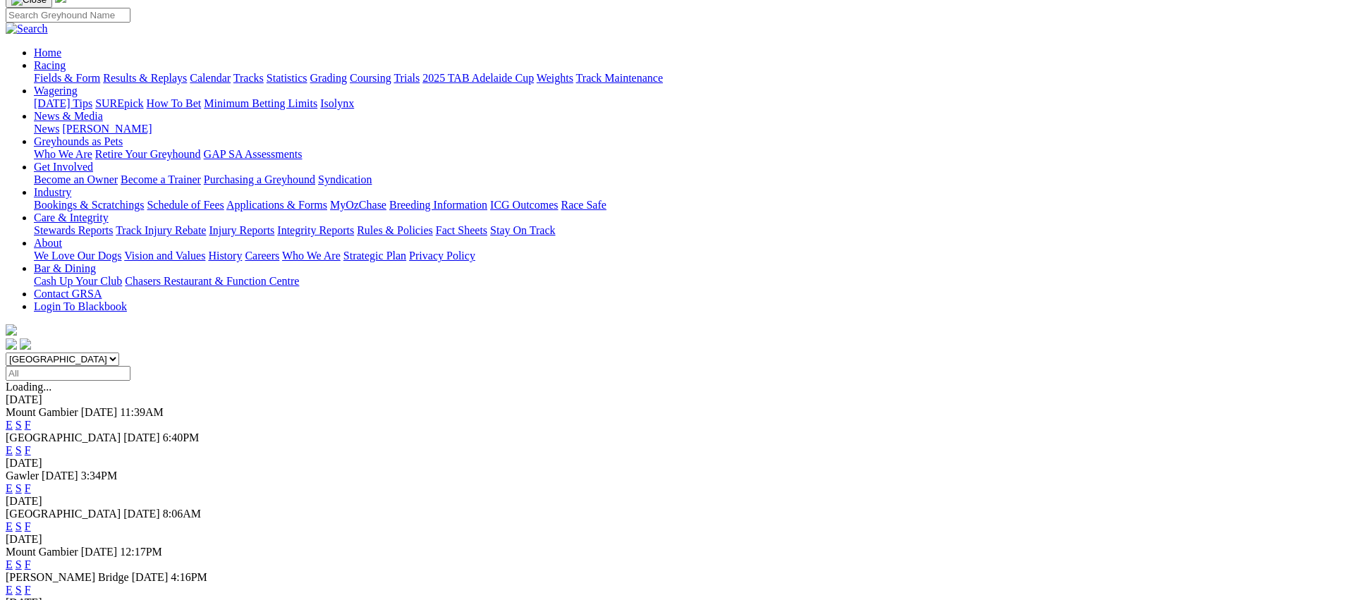
scroll to position [159, 0]
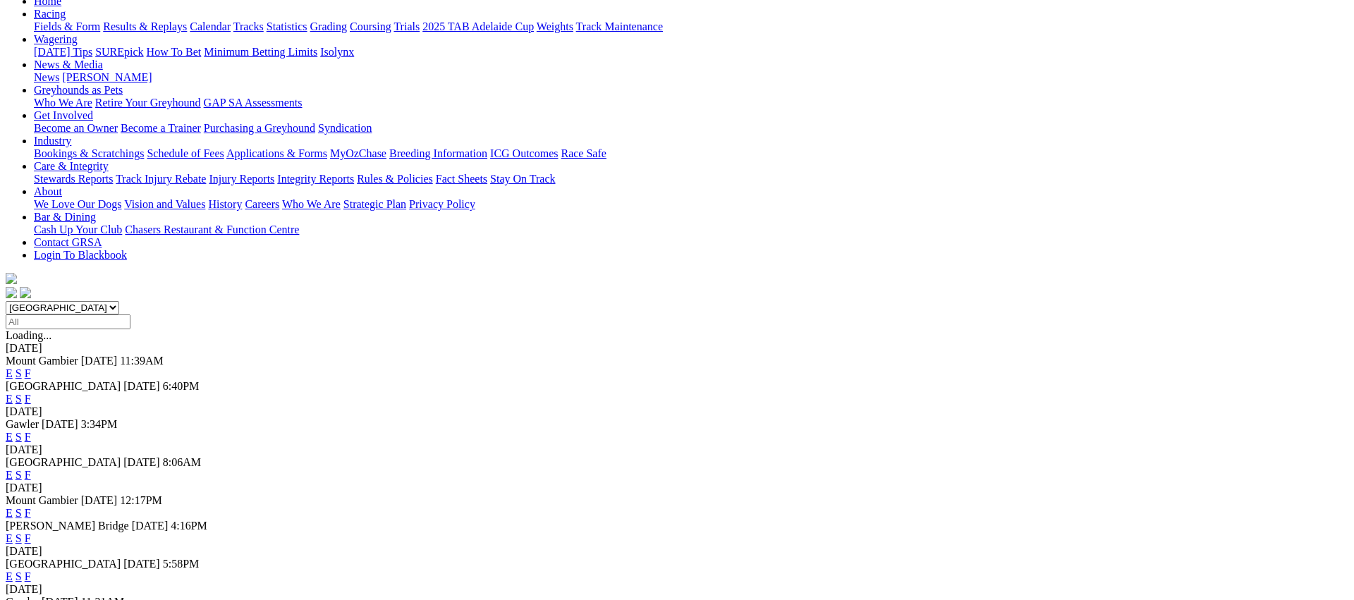
click at [13, 469] on link "E" at bounding box center [9, 475] width 7 height 12
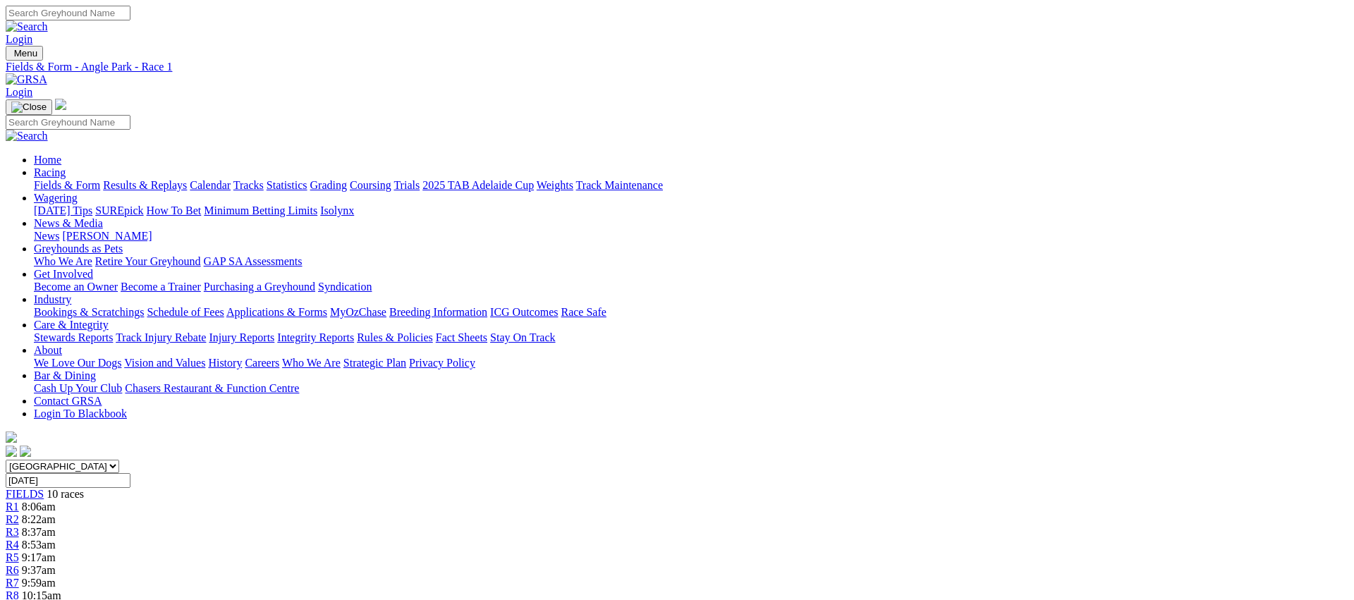
click at [434, 513] on div "R2 8:22am" at bounding box center [677, 519] width 1343 height 13
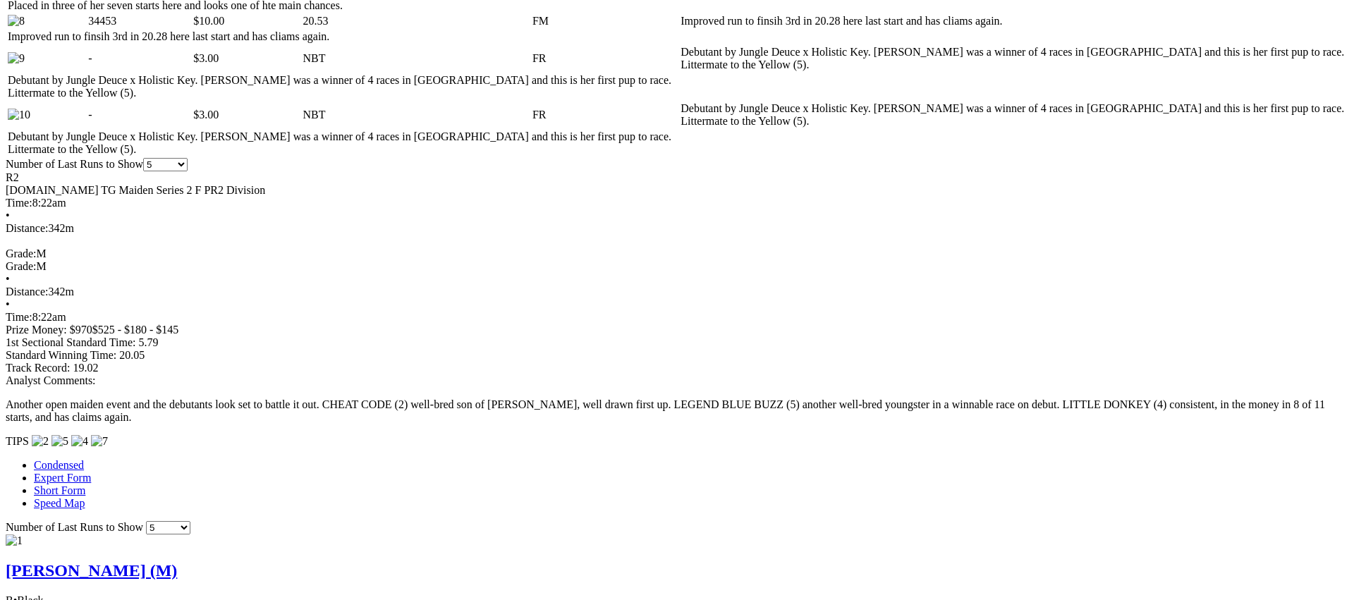
scroll to position [921, 0]
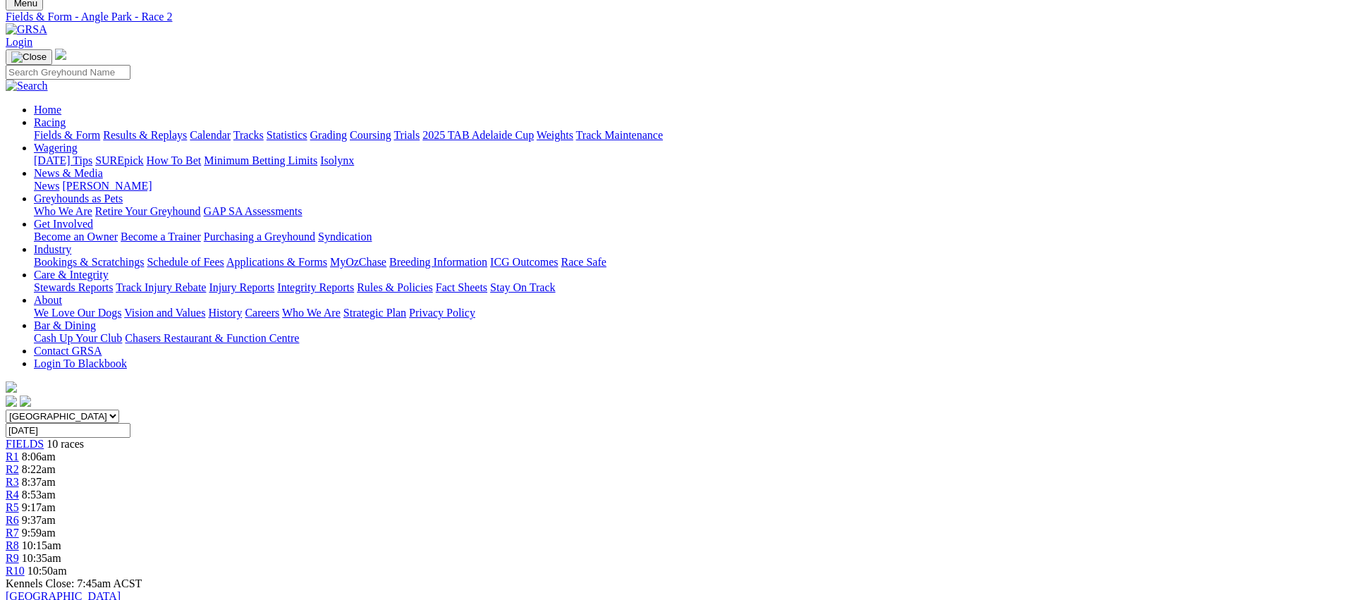
scroll to position [0, 0]
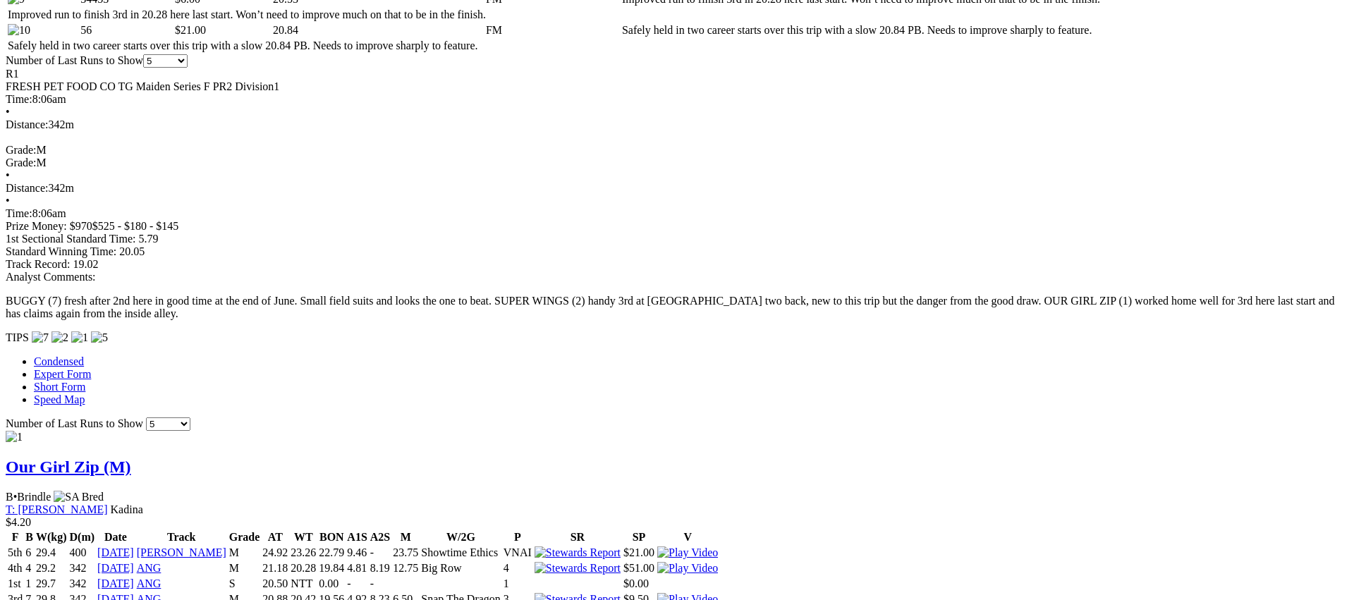
scroll to position [953, 0]
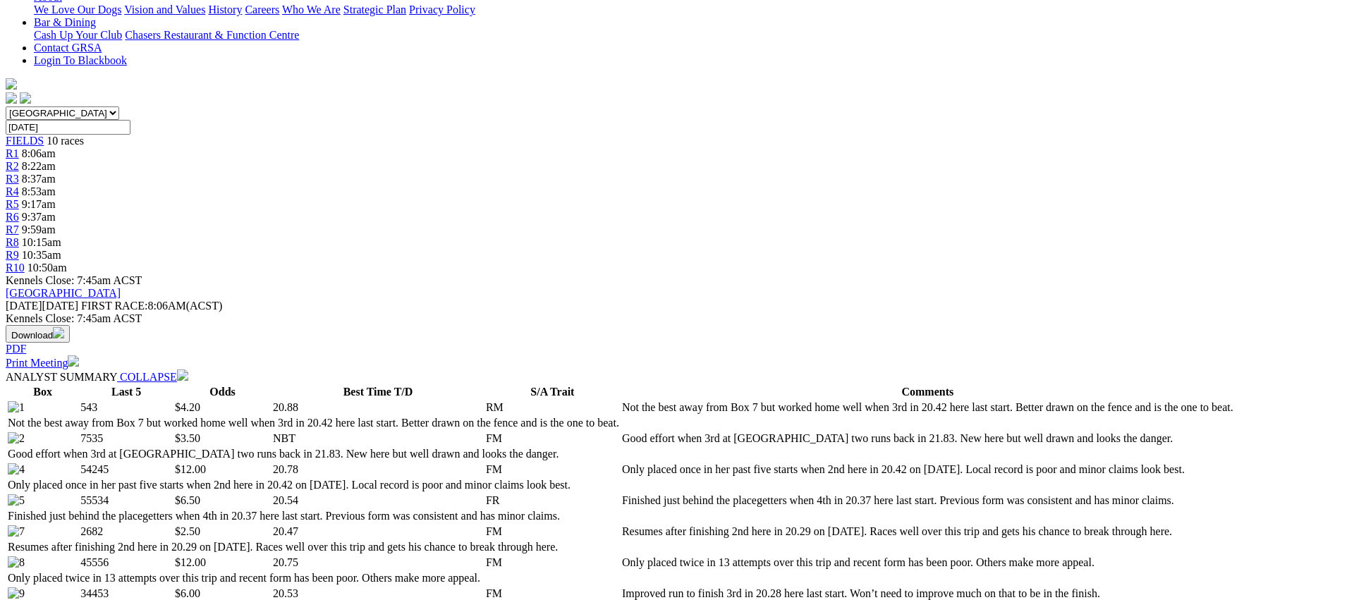
scroll to position [0, 0]
